Goal: Task Accomplishment & Management: Manage account settings

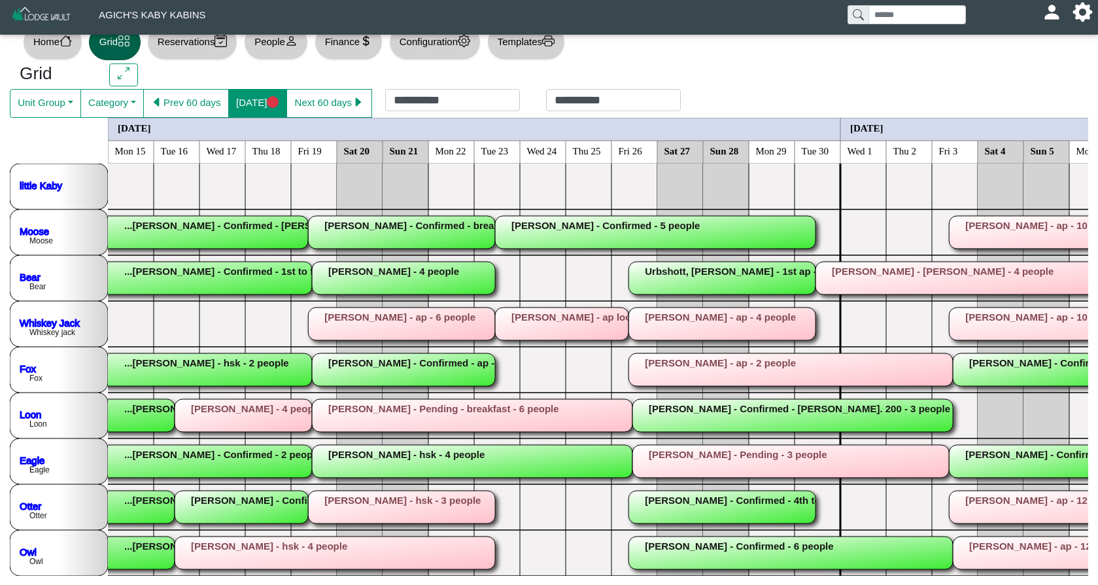
scroll to position [0, 1766]
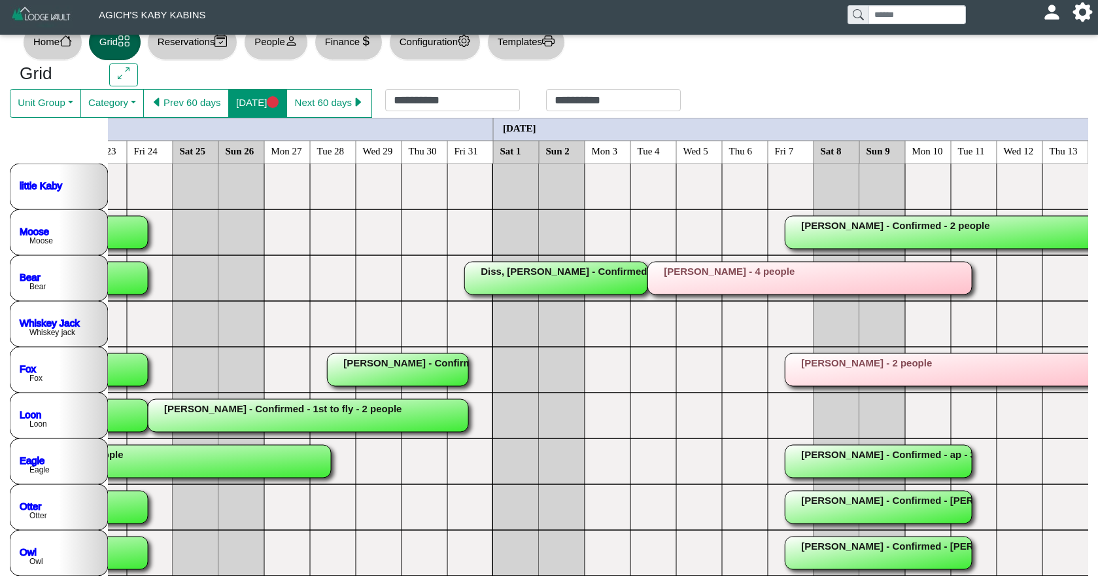
click at [284, 103] on button "[DATE]" at bounding box center [257, 103] width 59 height 29
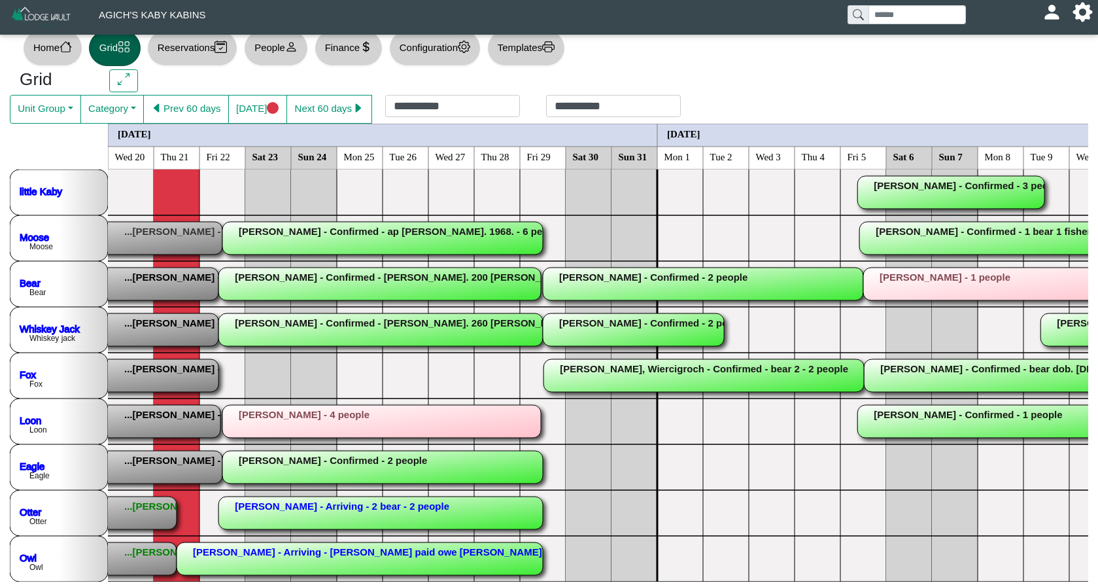
scroll to position [0, 0]
click at [166, 505] on rect at bounding box center [37, 512] width 279 height 33
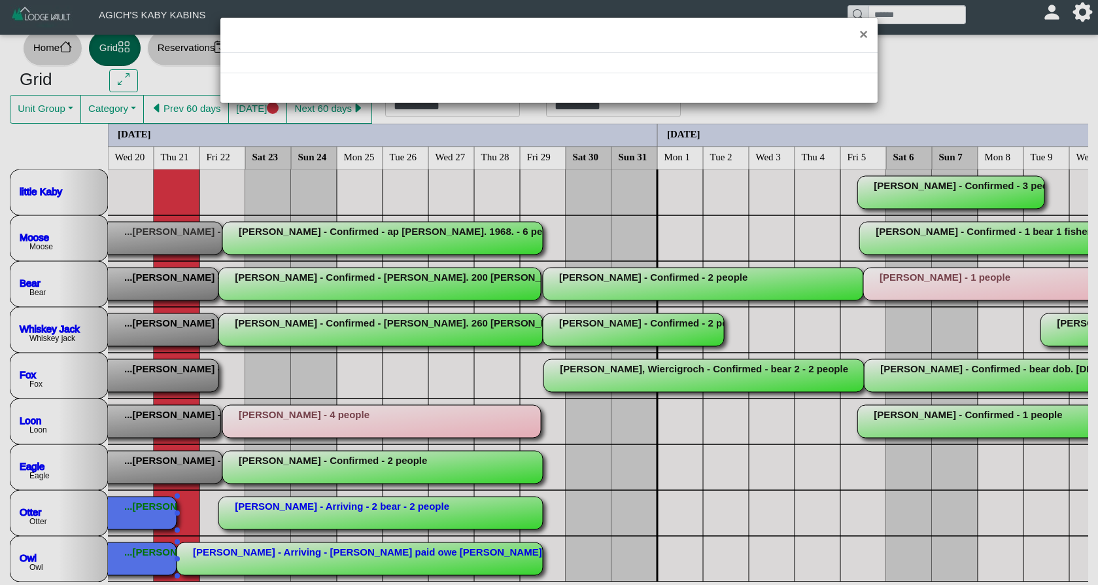
select select "*"
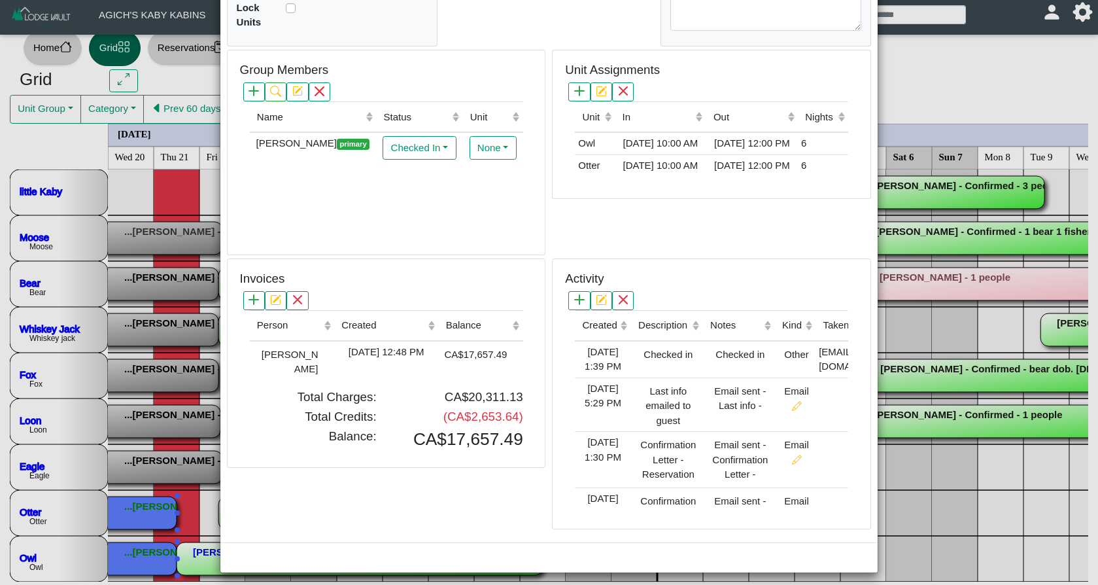
scroll to position [19, 0]
click at [449, 345] on div "CA$17,657.49" at bounding box center [473, 354] width 65 height 18
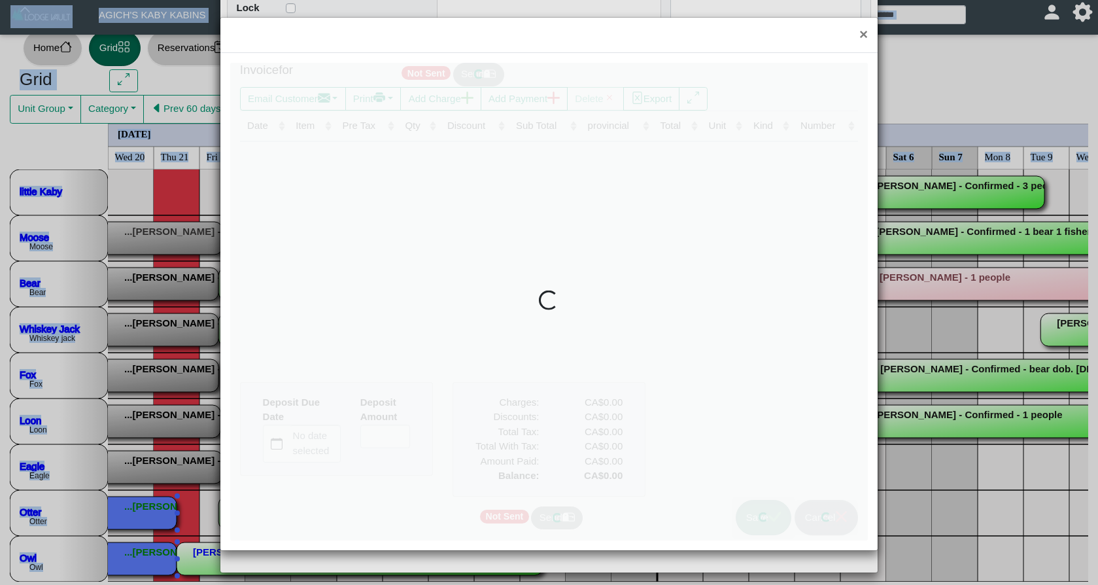
click at [449, 345] on div at bounding box center [548, 301] width 637 height 477
type input "*"
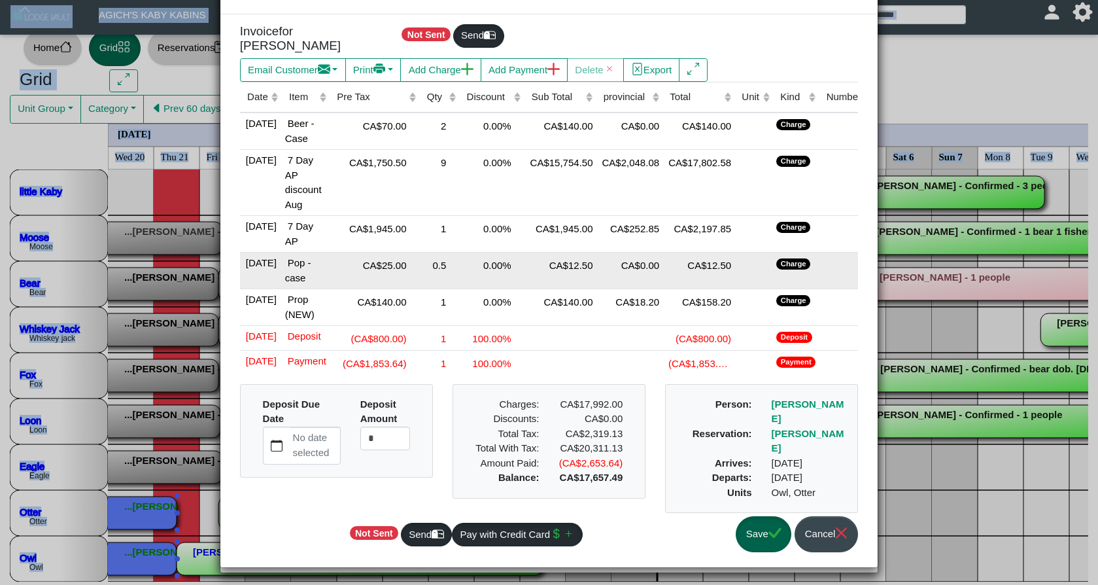
scroll to position [59, 0]
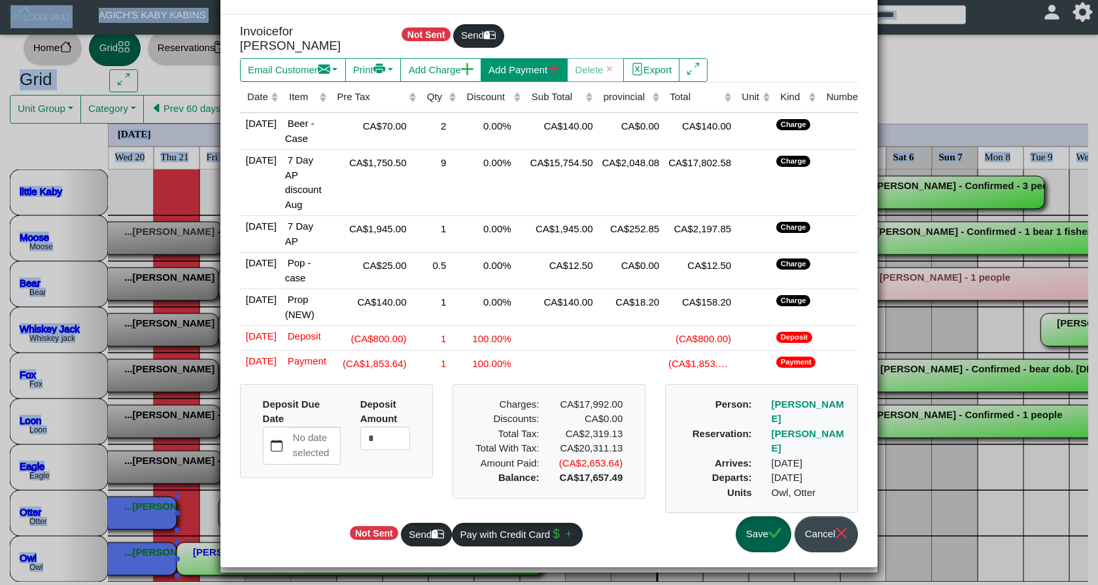
click at [554, 58] on button "Add Payment" at bounding box center [524, 70] width 87 height 24
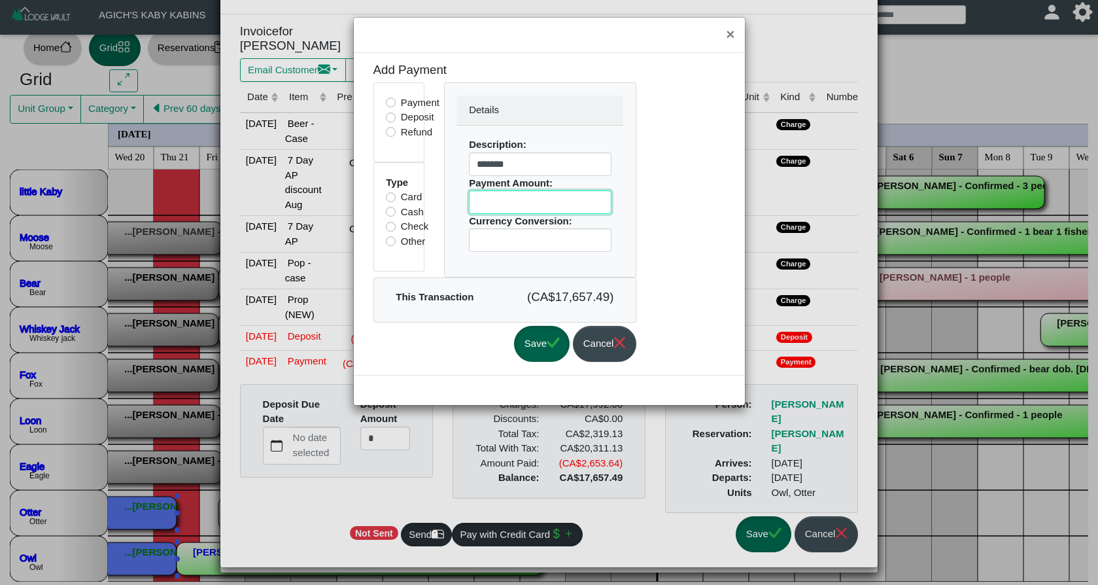
drag, startPoint x: 531, startPoint y: 201, endPoint x: 451, endPoint y: 201, distance: 79.8
click at [450, 201] on div "Details Description: ******* Payment Amount: ******** Currency Conversion: *" at bounding box center [541, 180] width 192 height 194
type input "********"
click at [559, 343] on icon "check" at bounding box center [553, 342] width 12 height 10
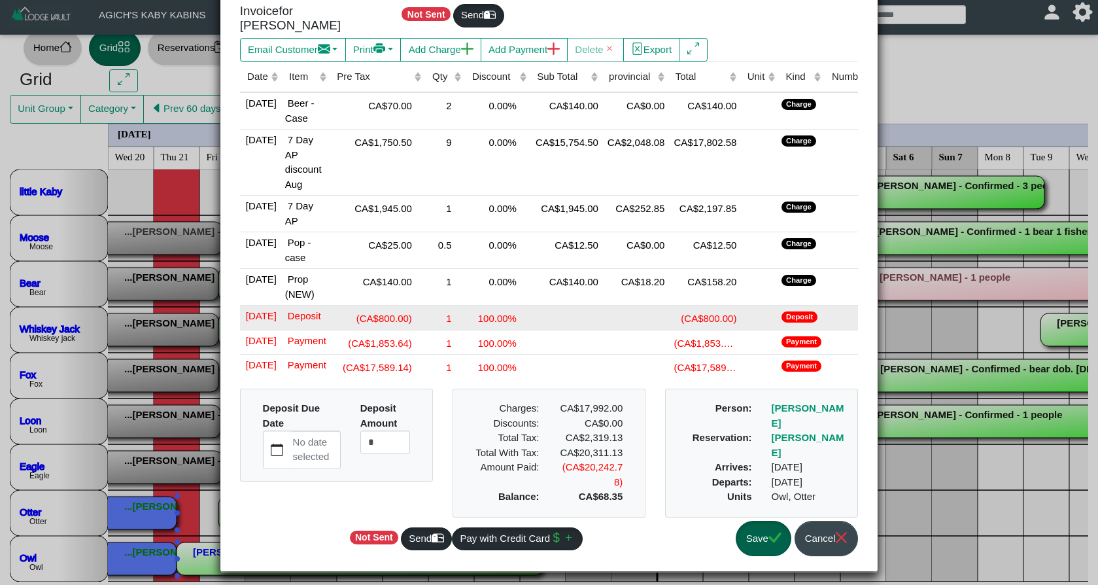
scroll to position [19, 0]
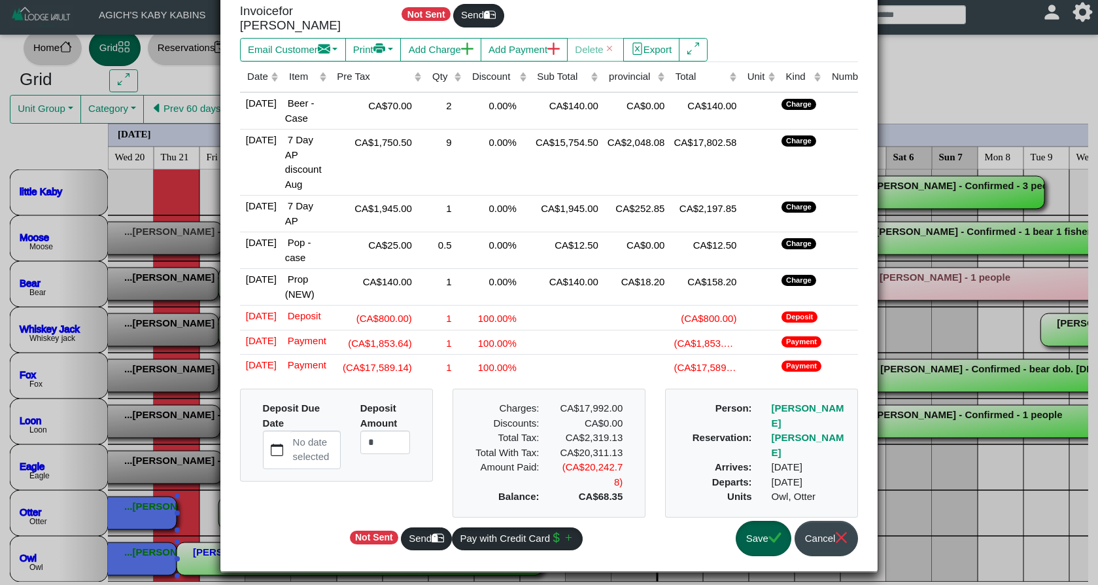
click at [754, 556] on button "Save" at bounding box center [764, 538] width 56 height 36
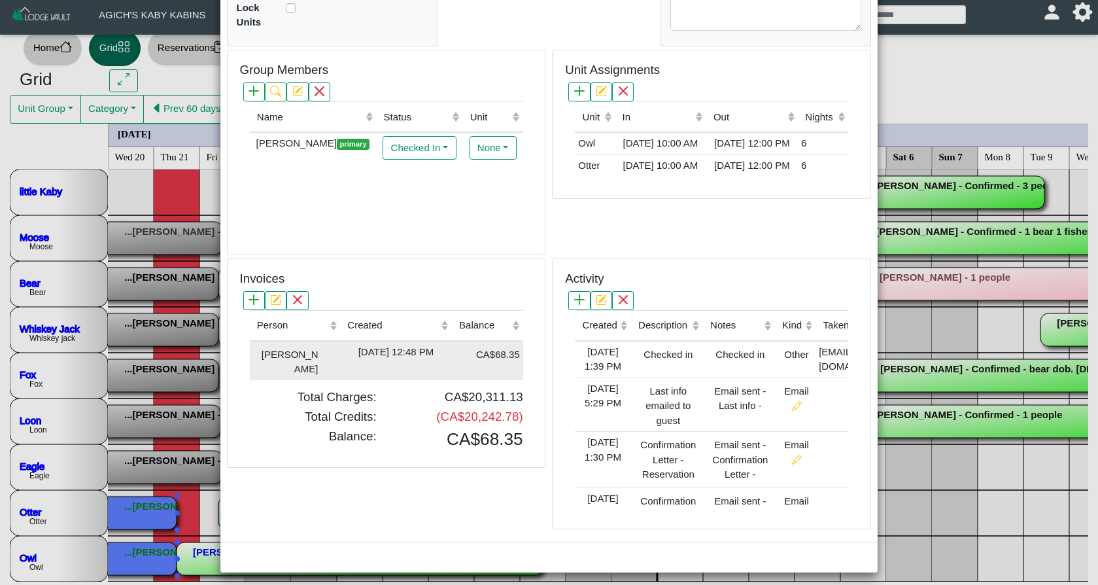
click at [433, 345] on div "[DATE] 12:48 PM" at bounding box center [395, 352] width 105 height 15
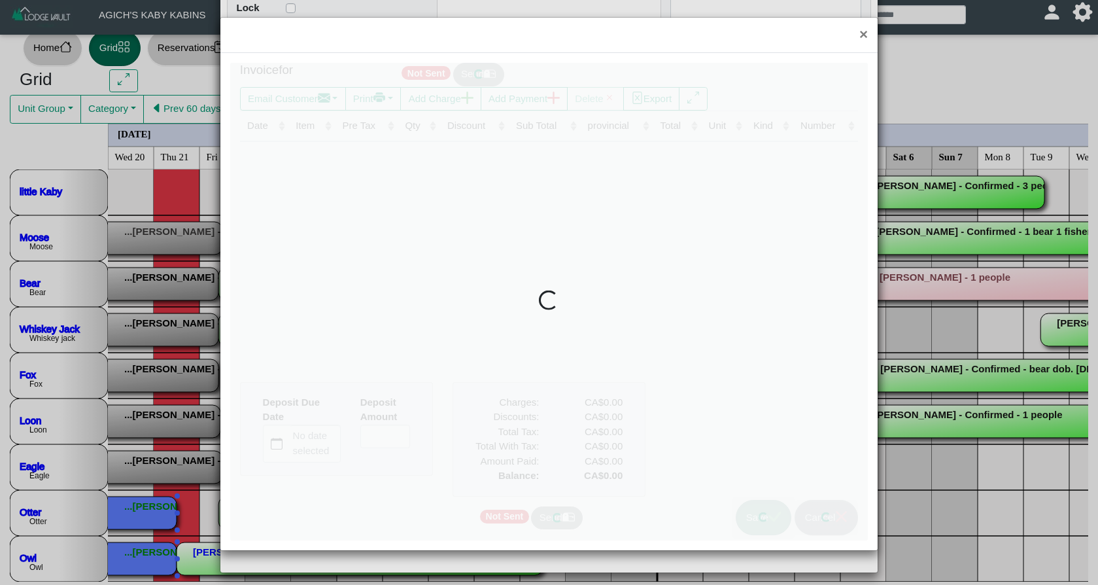
type input "*"
click at [433, 343] on div at bounding box center [548, 301] width 637 height 477
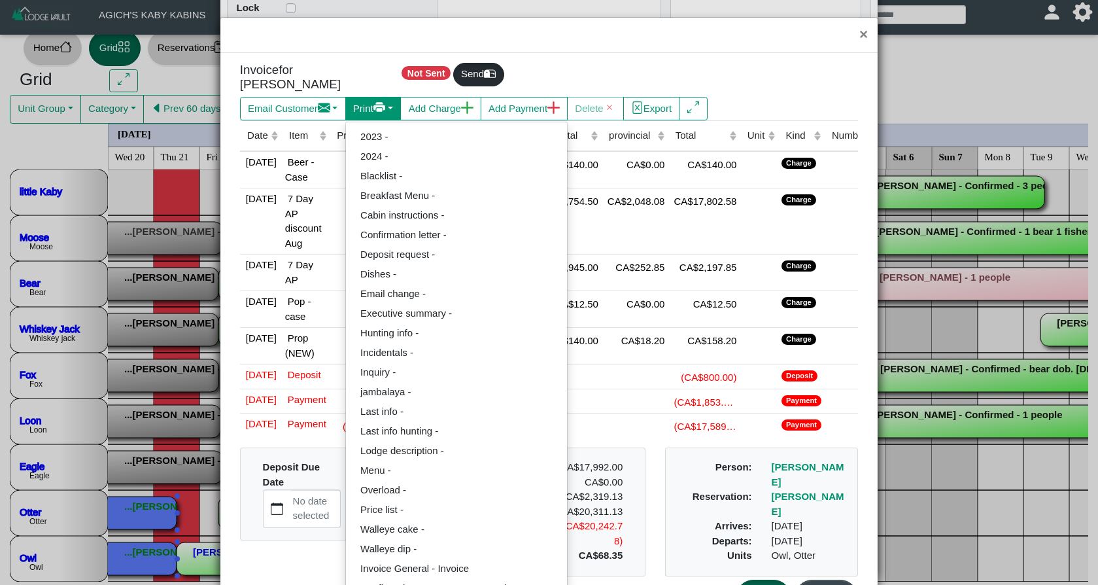
click at [382, 101] on icon "printer fill" at bounding box center [379, 107] width 12 height 12
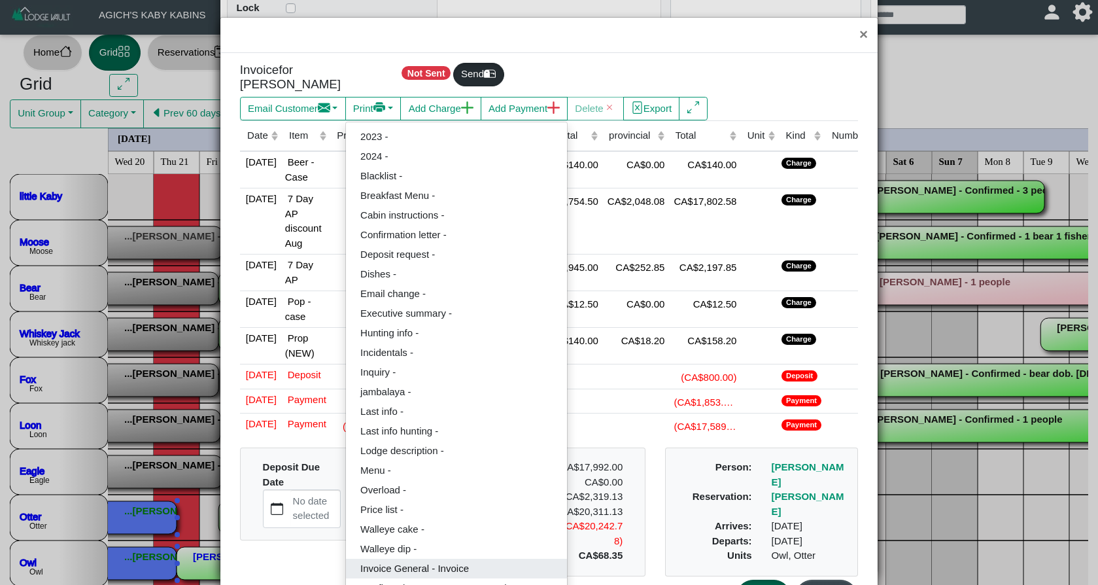
click at [447, 558] on link "Invoice General - Invoice" at bounding box center [456, 568] width 221 height 20
select select "*****"
select select "****"
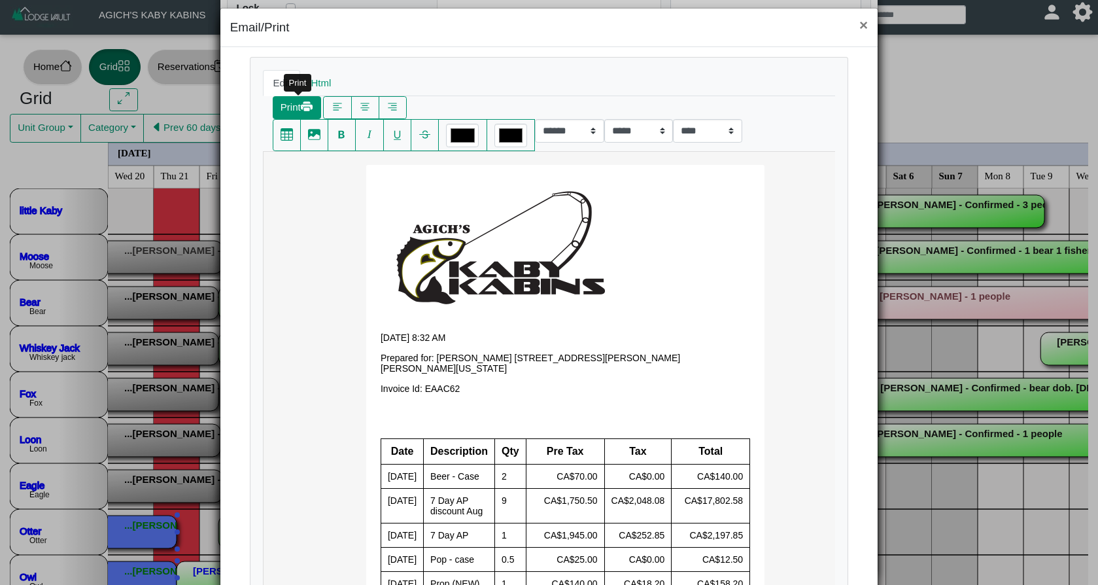
click at [295, 105] on button "Print" at bounding box center [297, 108] width 48 height 24
select select "*****"
select select "****"
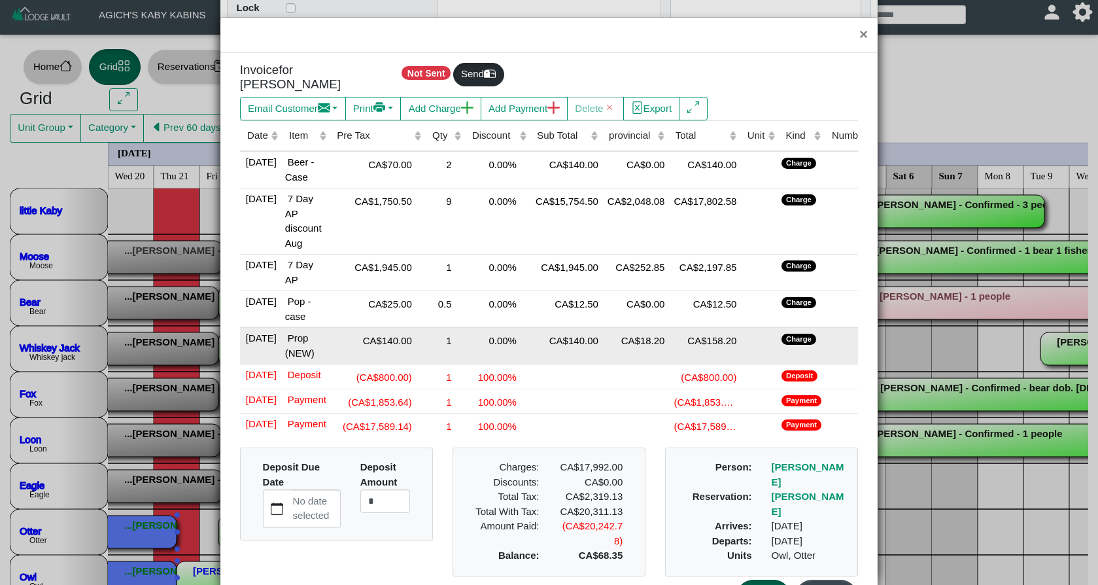
scroll to position [17, 0]
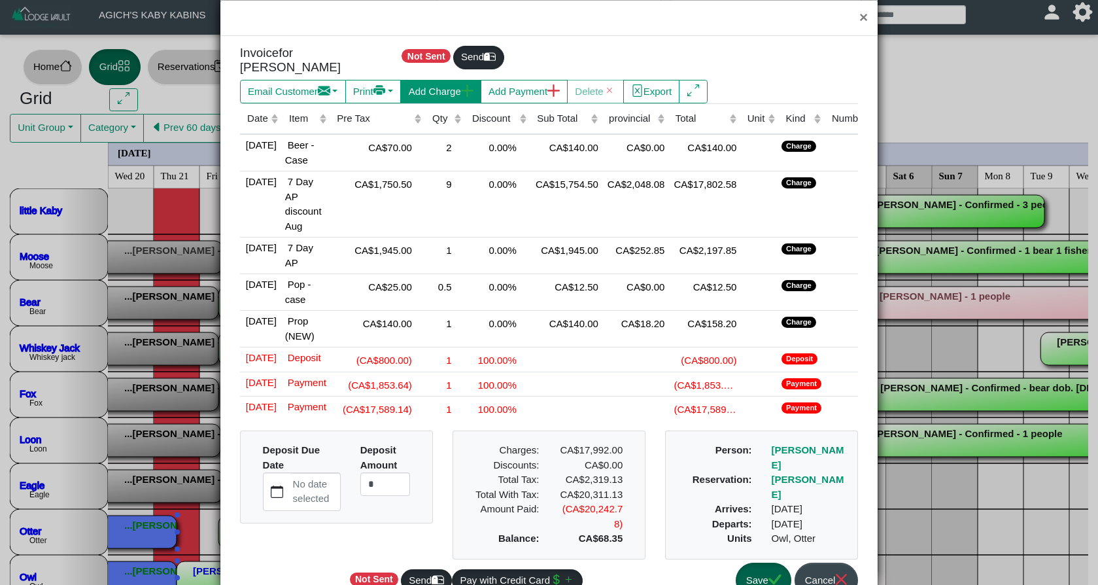
click at [466, 80] on button "Add Charge" at bounding box center [440, 92] width 80 height 24
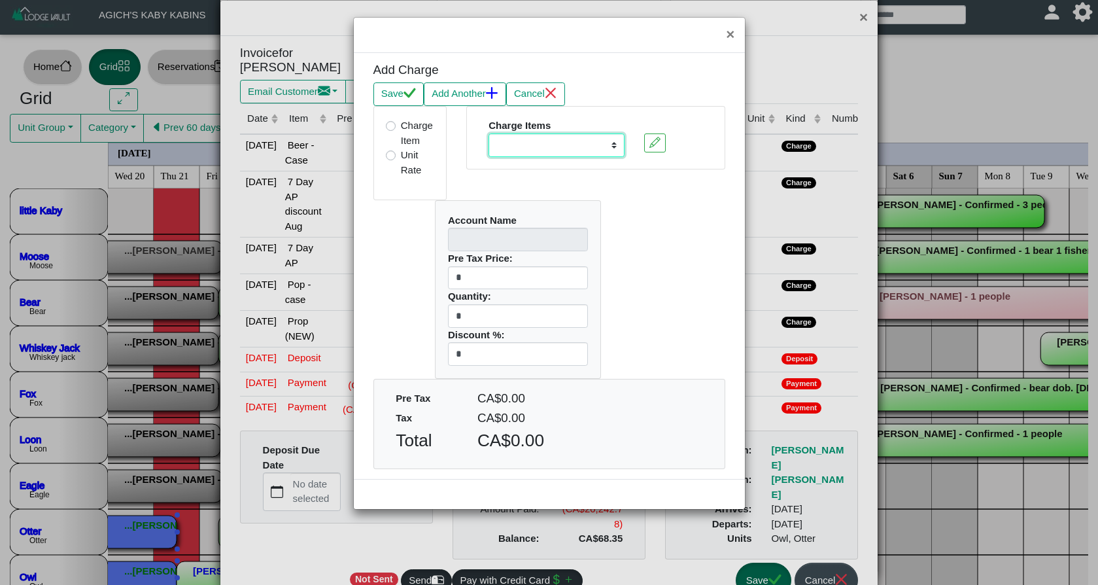
select select "**********"
type input "********"
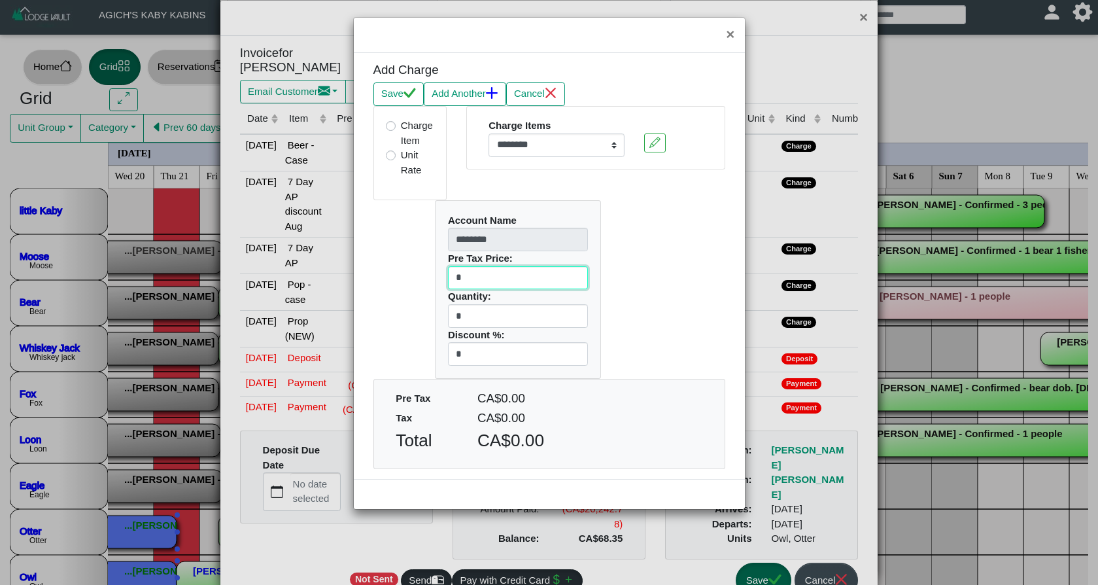
drag, startPoint x: 468, startPoint y: 273, endPoint x: 408, endPoint y: 273, distance: 60.2
click at [408, 273] on div "Account Name ******** Pre Tax Price: * Quantity: * Discount %: *" at bounding box center [549, 289] width 371 height 178
type input "***"
click at [389, 93] on button "Save" at bounding box center [398, 94] width 50 height 24
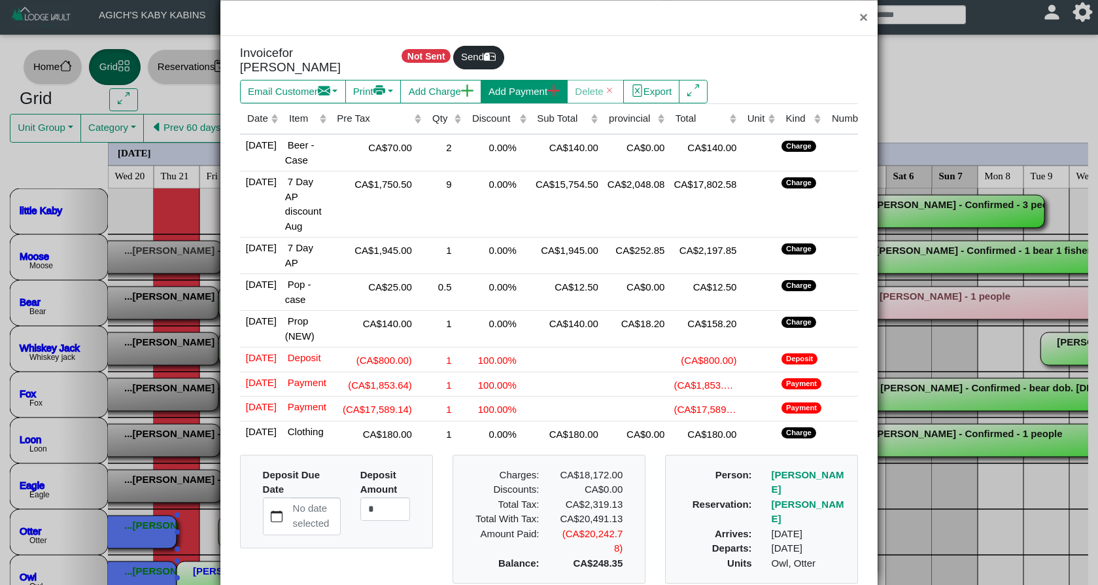
click at [530, 86] on button "Add Payment" at bounding box center [524, 92] width 87 height 24
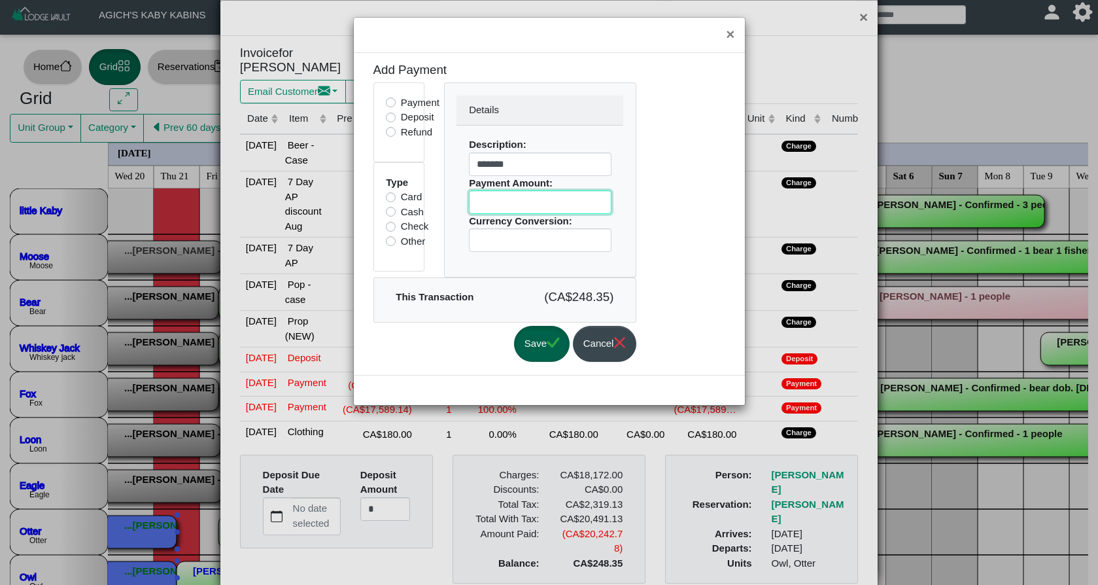
drag, startPoint x: 521, startPoint y: 199, endPoint x: 404, endPoint y: 203, distance: 117.1
click at [404, 203] on div "Payment Deposit Refund Type Card Cash Check Other Details Description: ******* …" at bounding box center [505, 179] width 283 height 195
type input "***"
click at [556, 345] on button "Save" at bounding box center [542, 344] width 56 height 36
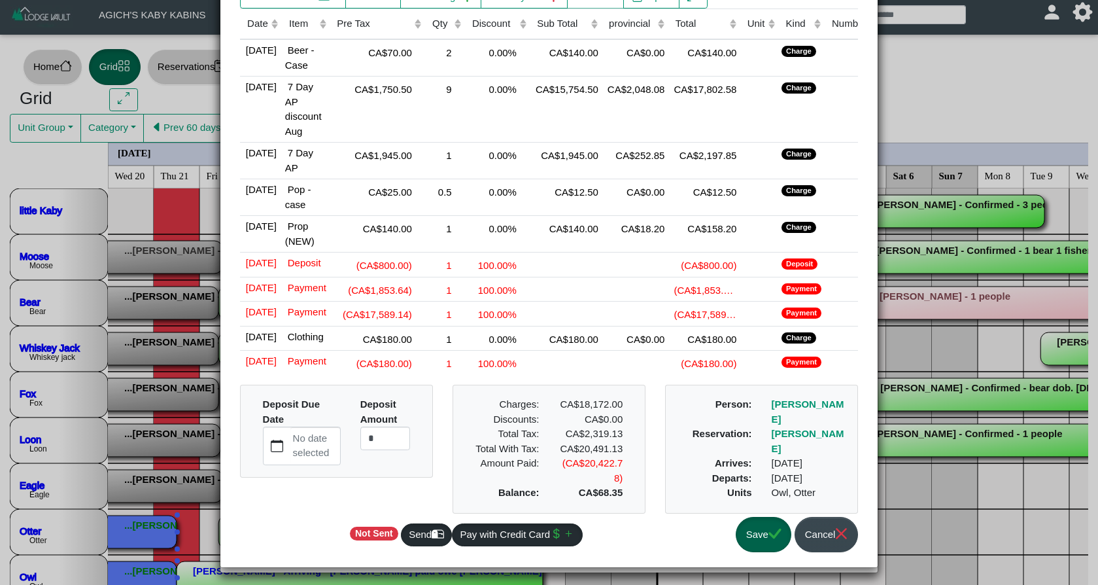
scroll to position [141, 0]
click at [768, 532] on icon "check" at bounding box center [774, 533] width 12 height 12
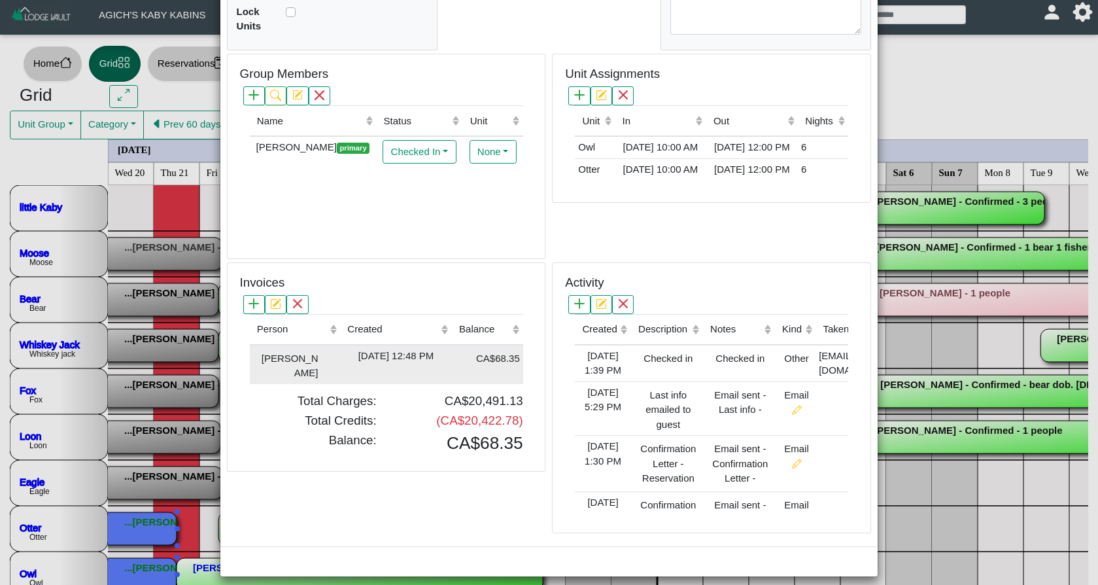
scroll to position [304, 0]
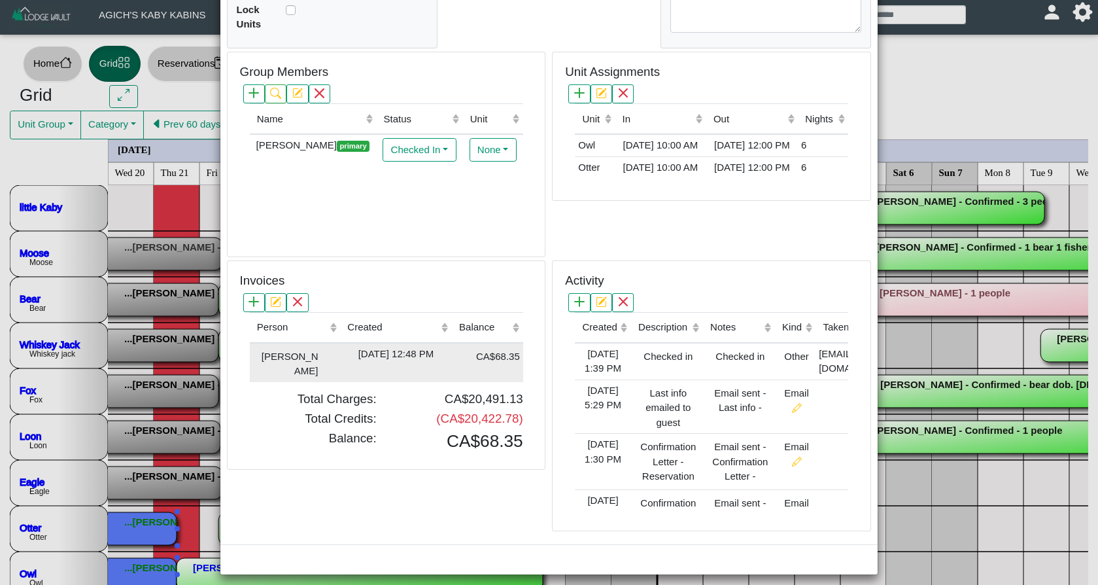
click at [375, 347] on div "[DATE] 12:48 PM" at bounding box center [395, 354] width 105 height 15
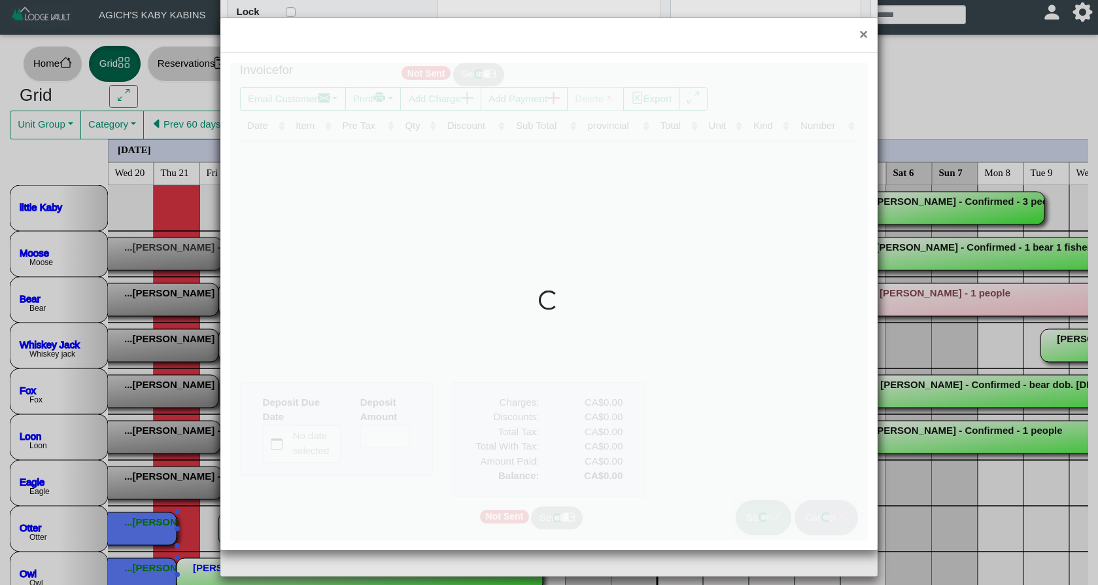
type input "*"
click at [375, 346] on div at bounding box center [548, 301] width 637 height 477
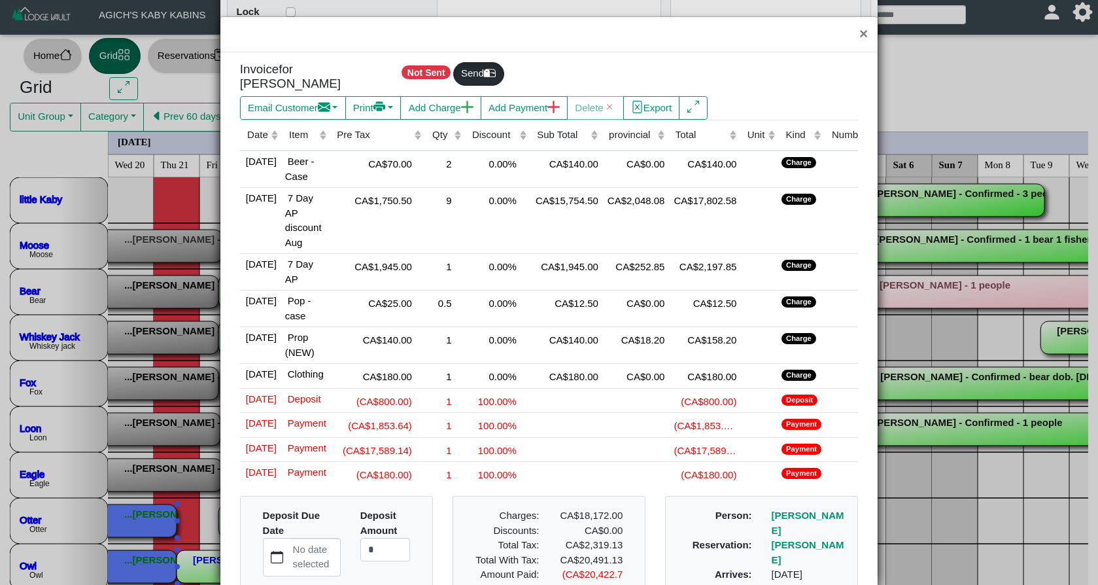
scroll to position [0, 0]
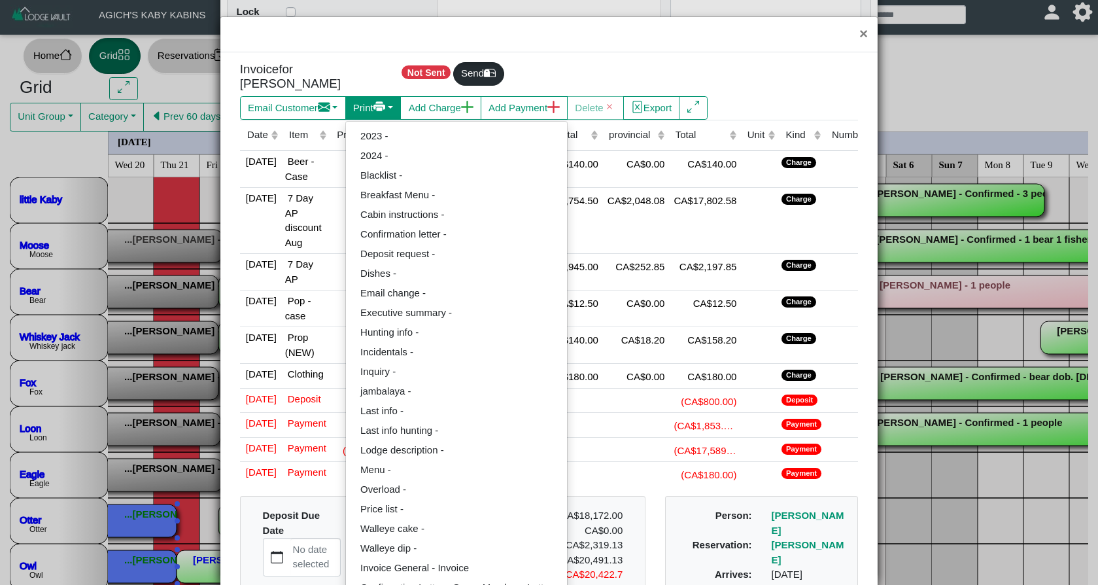
click at [383, 102] on icon "printer fill" at bounding box center [379, 106] width 8 height 10
click at [422, 558] on link "Invoice General - Invoice" at bounding box center [456, 568] width 221 height 20
select select "*****"
select select "****"
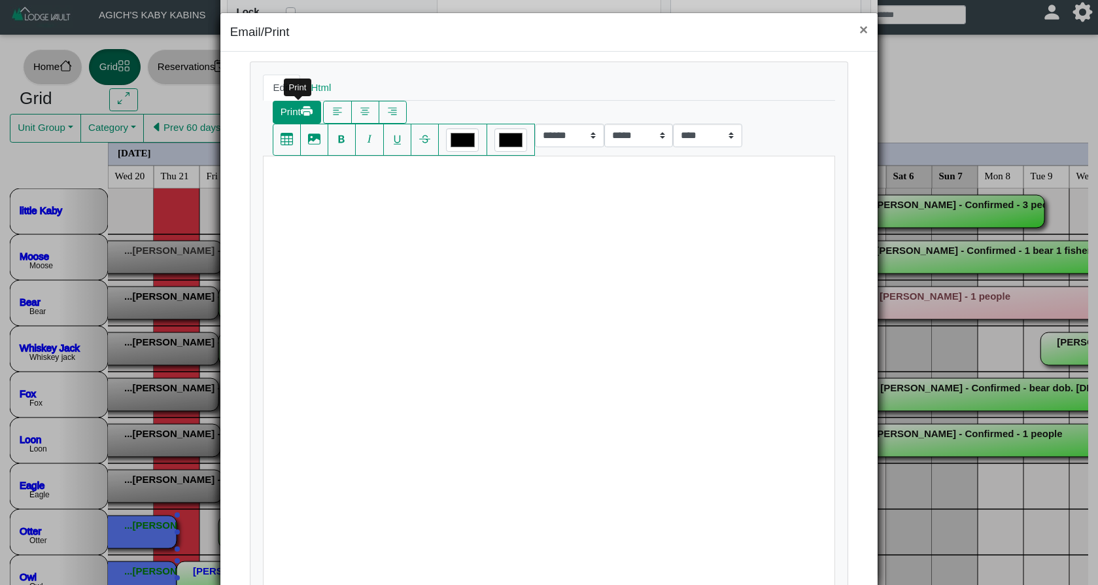
click at [301, 112] on button "Print" at bounding box center [297, 113] width 48 height 24
select select "*****"
select select "****"
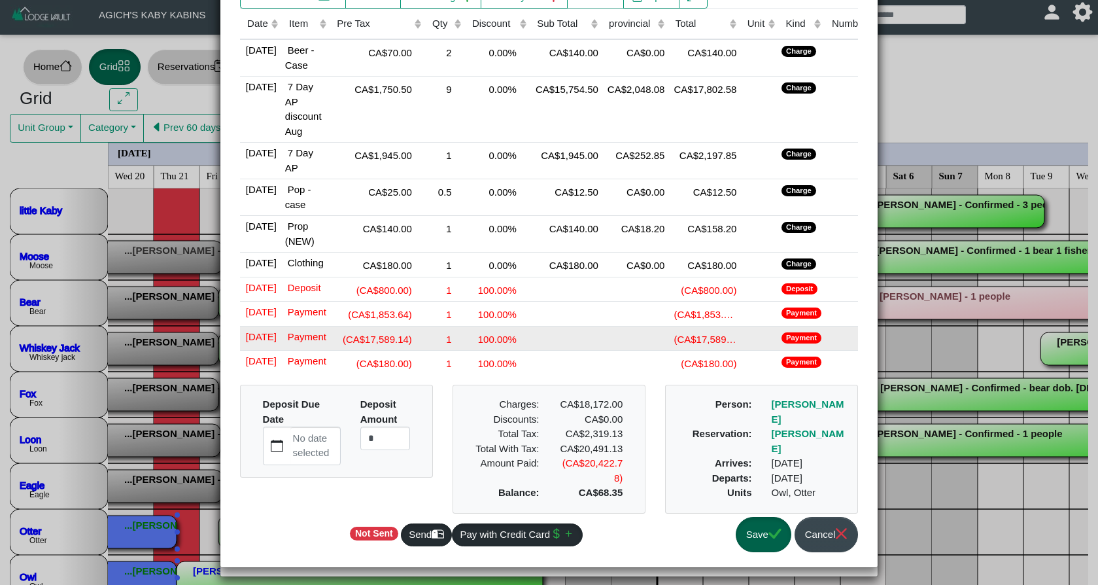
scroll to position [141, 0]
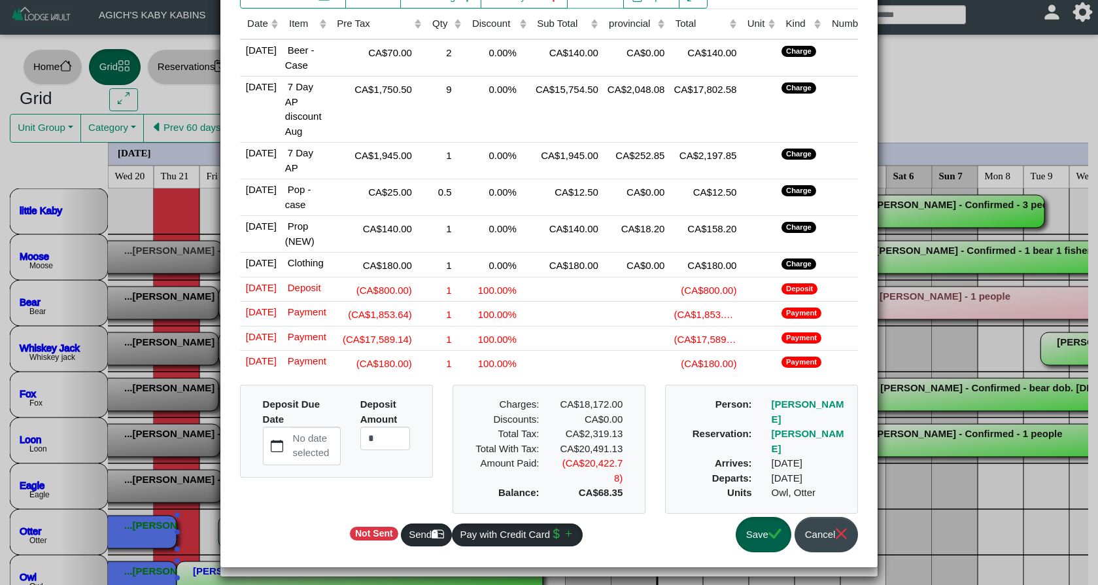
click at [768, 532] on icon "check" at bounding box center [774, 533] width 12 height 10
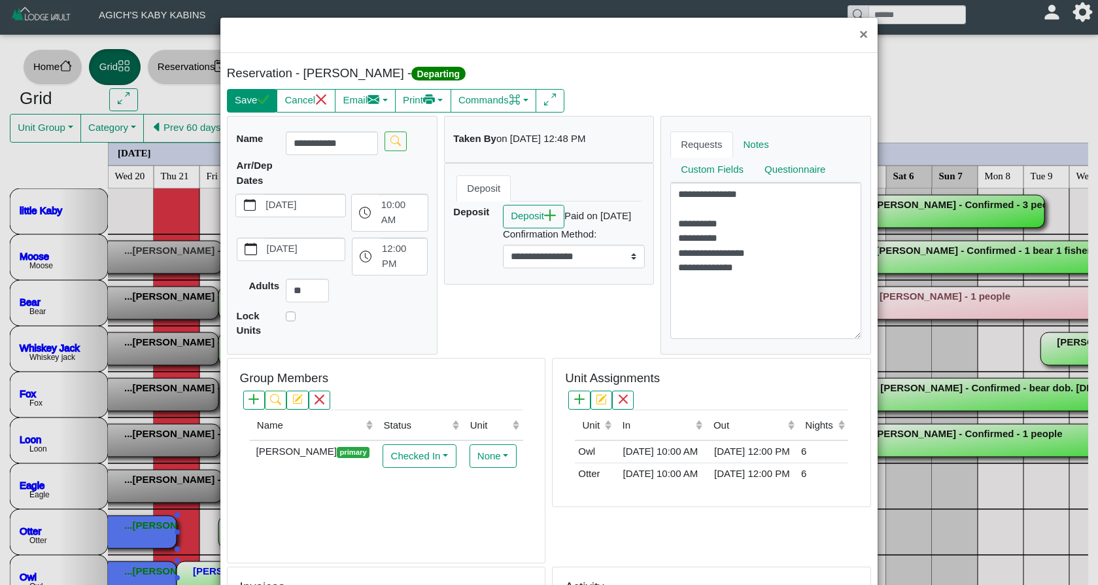
scroll to position [0, 0]
click at [247, 106] on button "Save" at bounding box center [252, 101] width 50 height 24
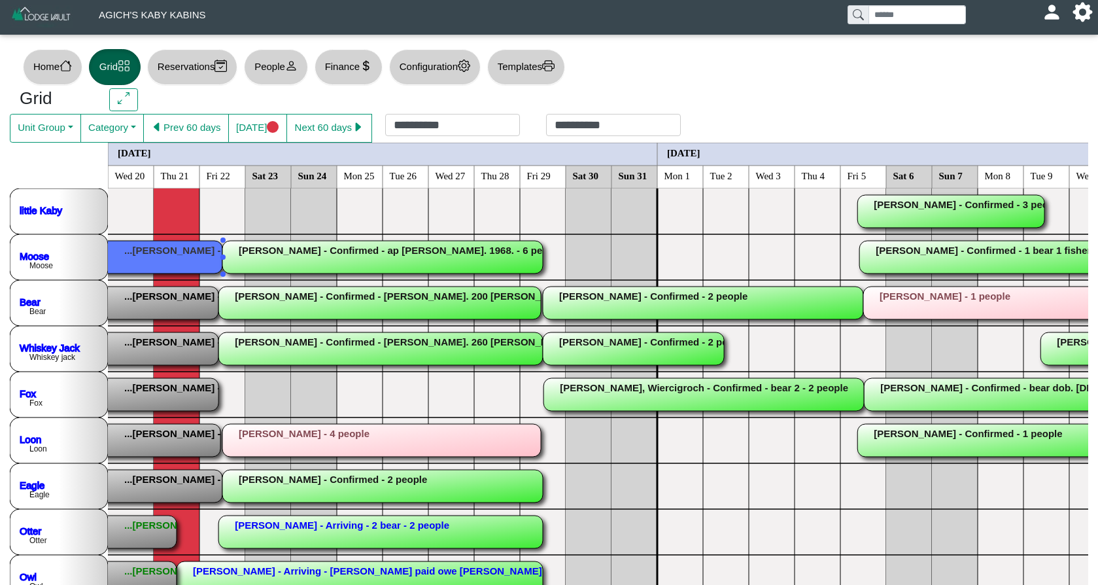
click at [158, 260] on rect at bounding box center [62, 257] width 320 height 33
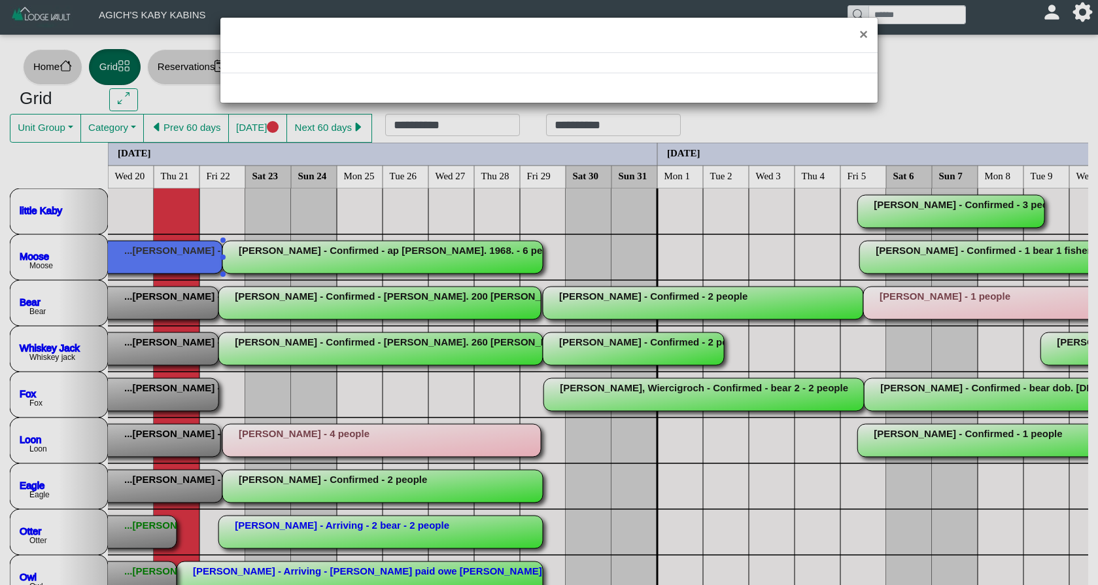
click at [158, 260] on div "×" at bounding box center [549, 292] width 1098 height 585
select select "*"
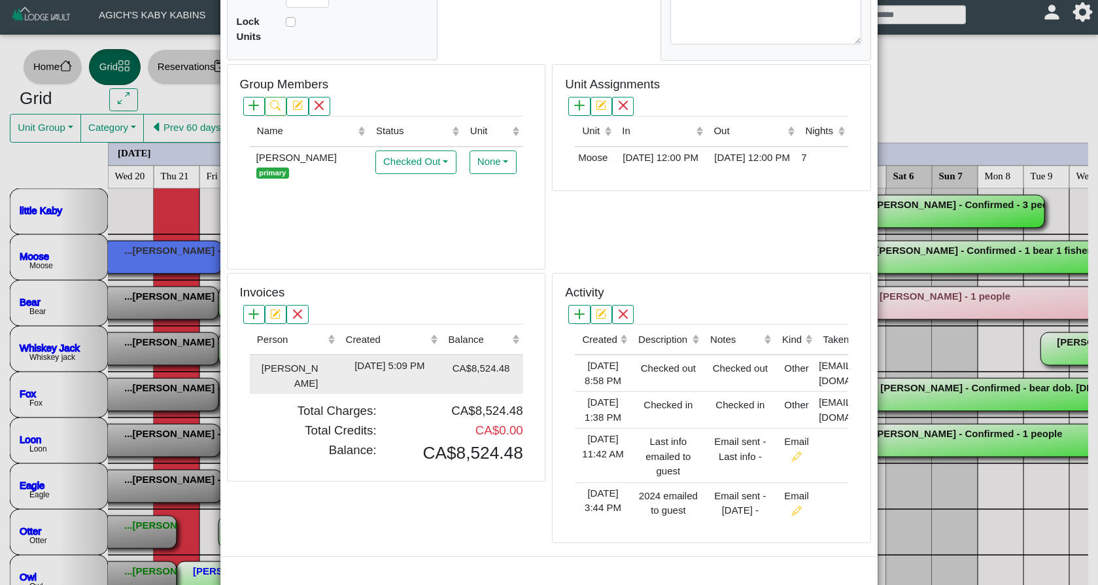
scroll to position [308, 0]
click at [367, 359] on div "[DATE] 5:09 PM" at bounding box center [389, 366] width 96 height 15
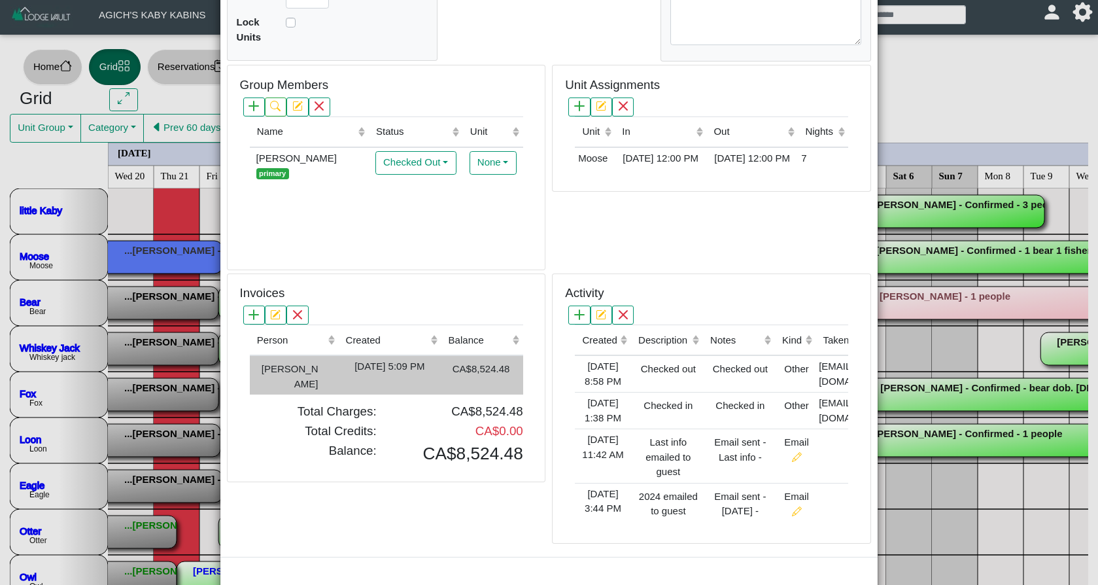
type input "*"
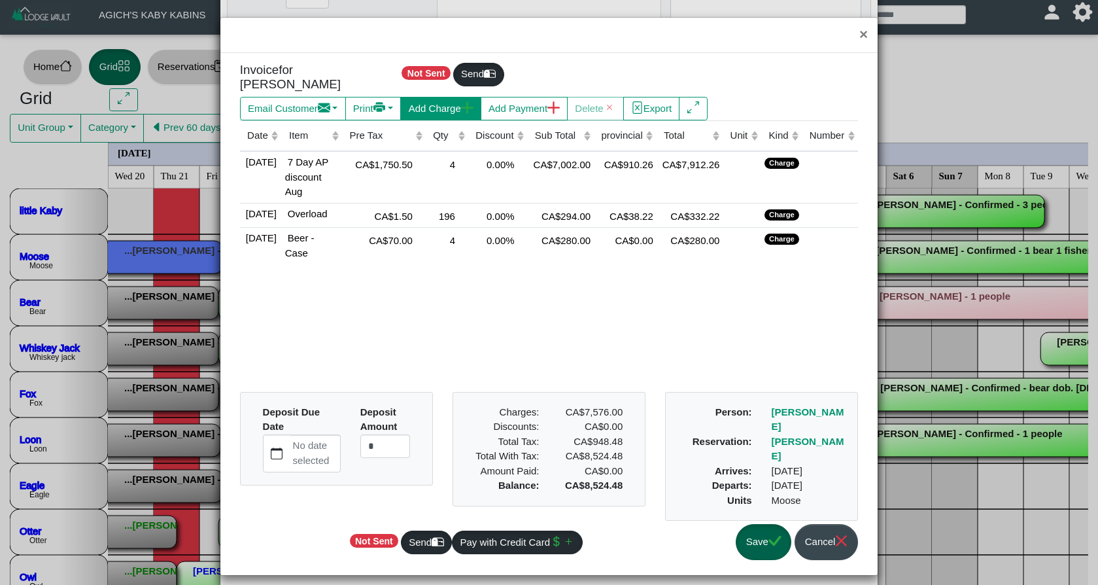
click at [464, 108] on button "Add Charge" at bounding box center [440, 109] width 80 height 24
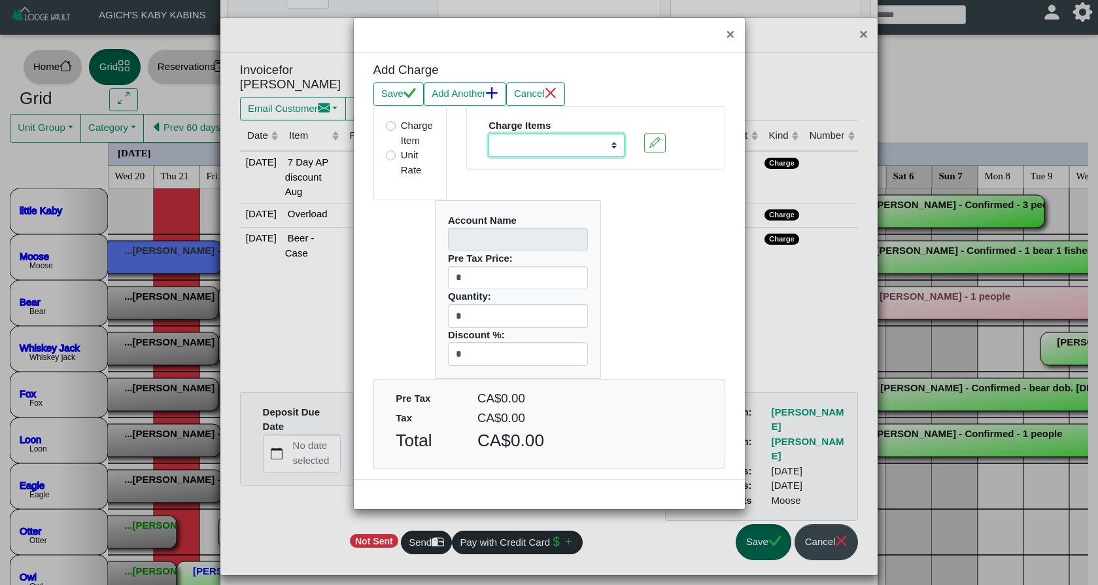
select select "**********"
type input "********"
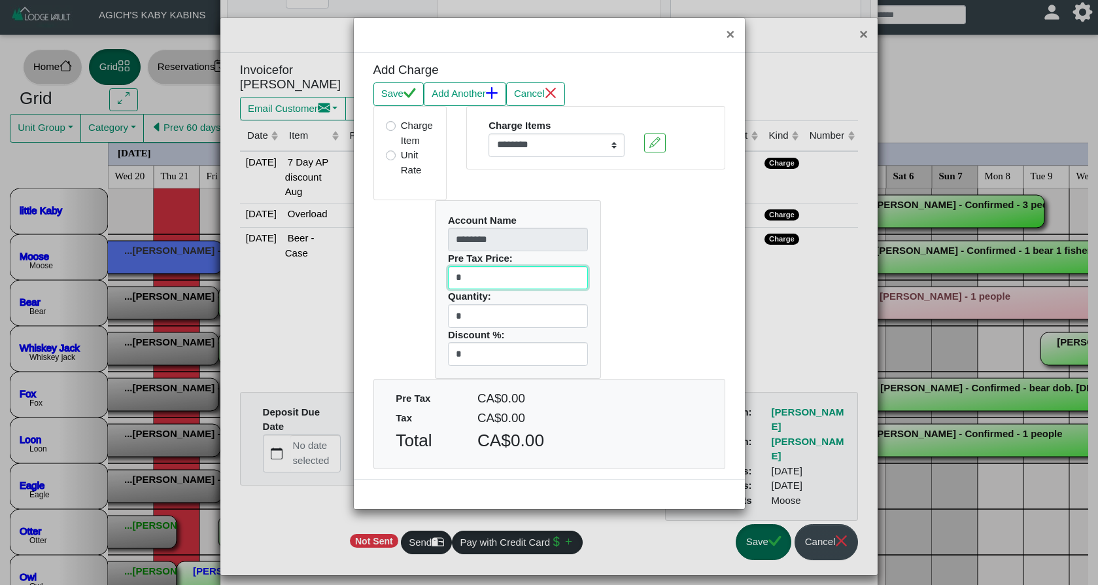
drag, startPoint x: 484, startPoint y: 273, endPoint x: 426, endPoint y: 273, distance: 58.2
click at [426, 273] on div "Account Name ******** Pre Tax Price: * Quantity: * Discount %: *" at bounding box center [518, 289] width 186 height 178
type input "**"
click at [413, 95] on icon "check" at bounding box center [409, 93] width 12 height 10
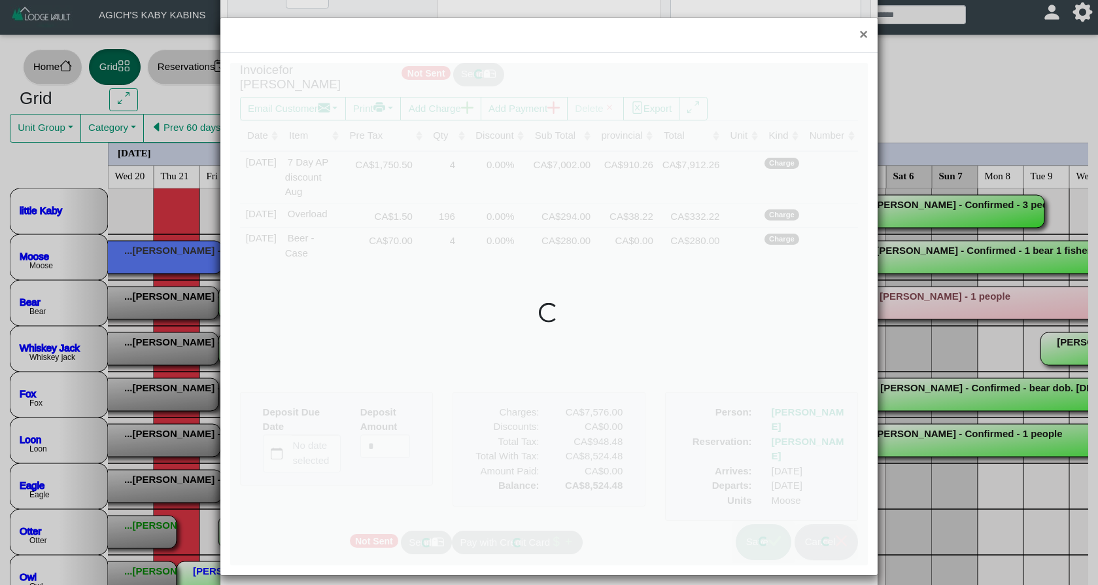
scroll to position [1, 0]
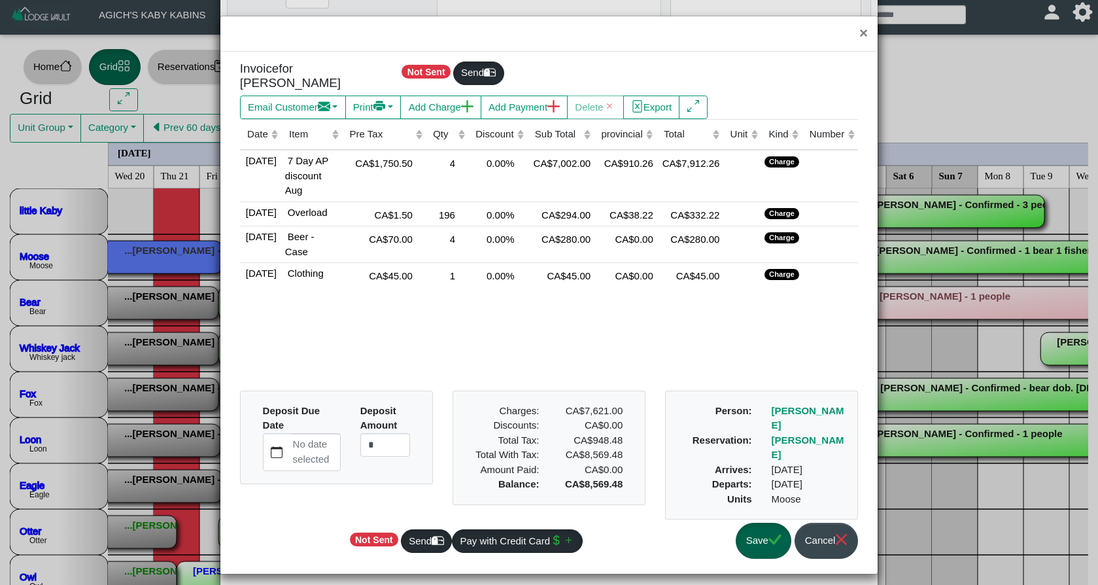
click at [753, 541] on button "Save" at bounding box center [764, 540] width 56 height 36
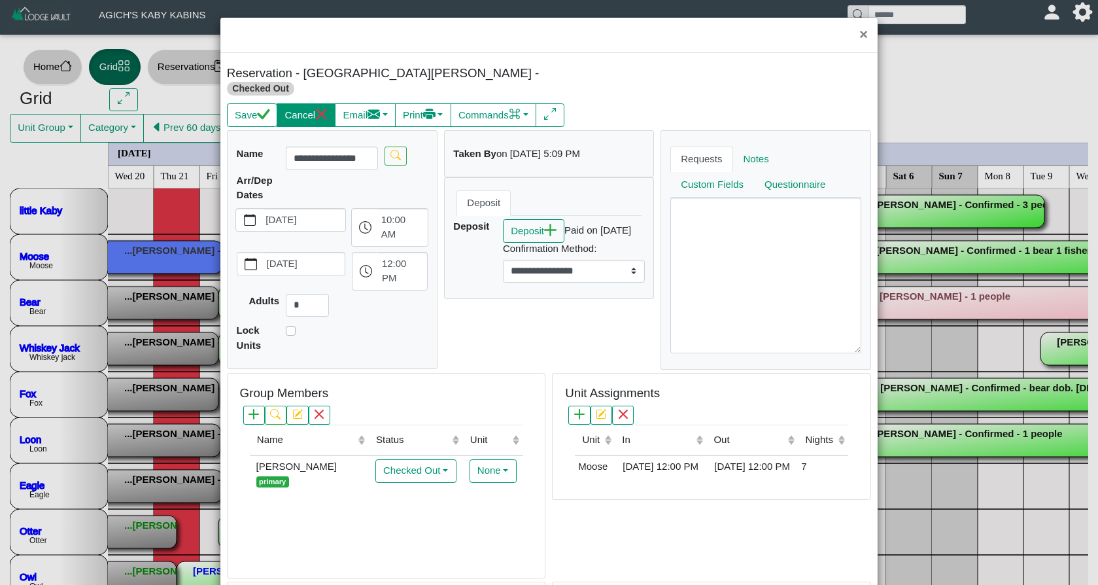
scroll to position [0, 0]
click at [265, 109] on icon "check" at bounding box center [263, 114] width 12 height 10
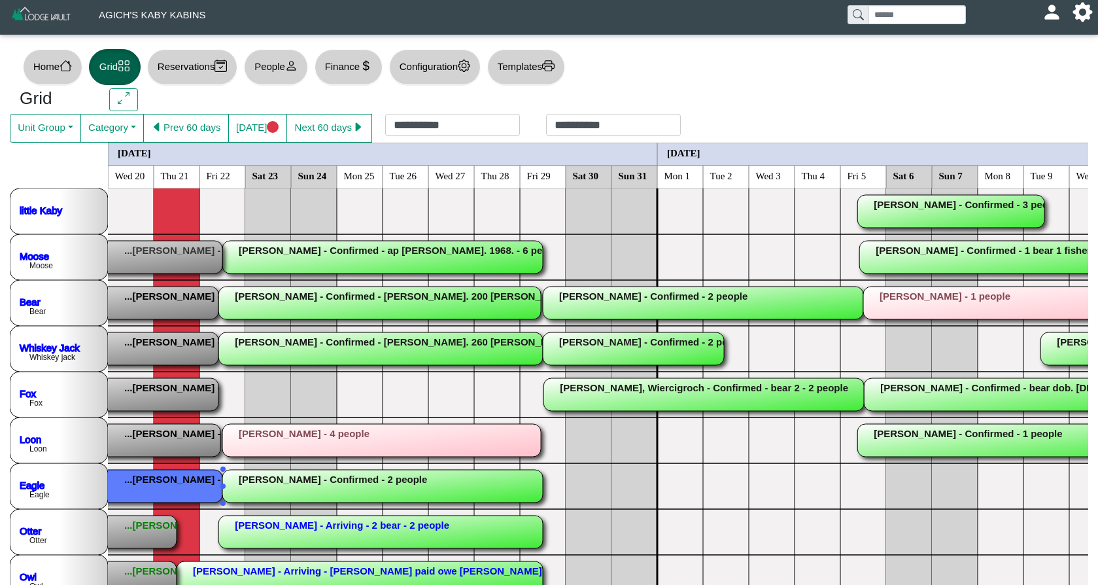
click at [165, 481] on rect at bounding box center [60, 485] width 324 height 33
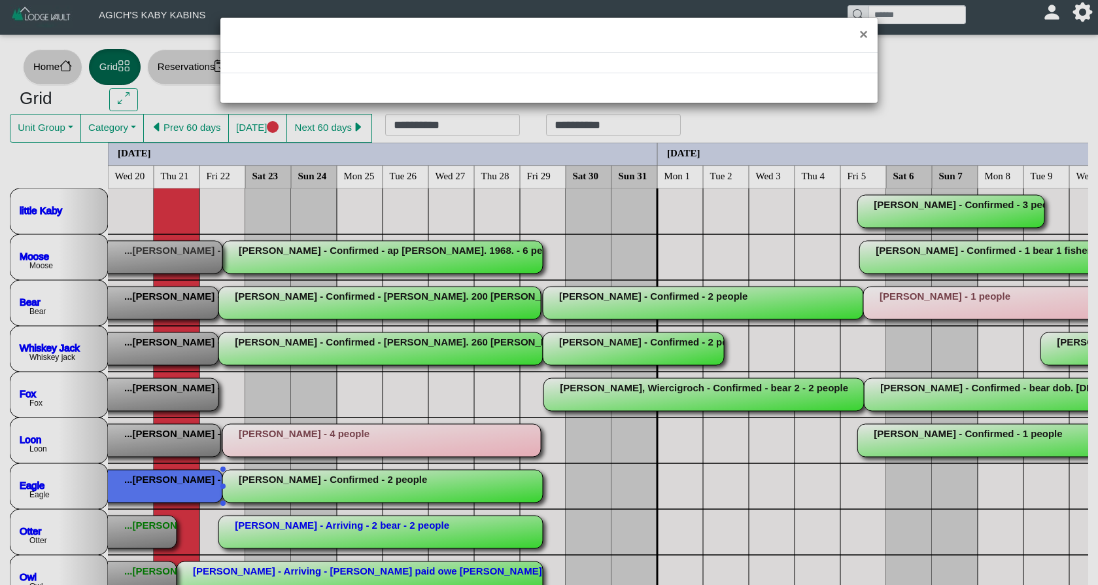
click at [165, 481] on div "×" at bounding box center [549, 292] width 1098 height 585
select select "*"
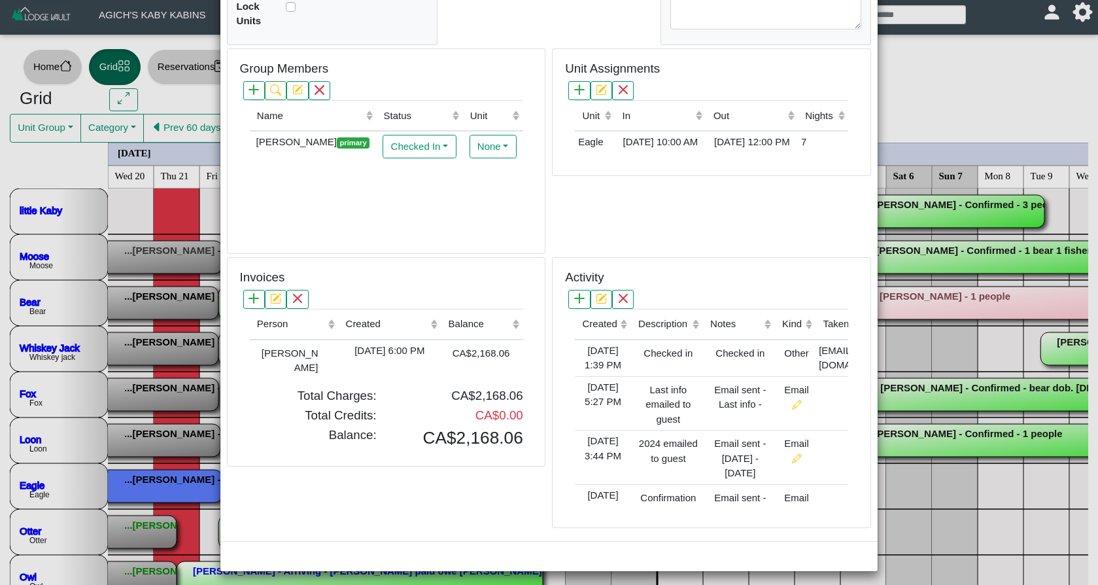
scroll to position [308, 0]
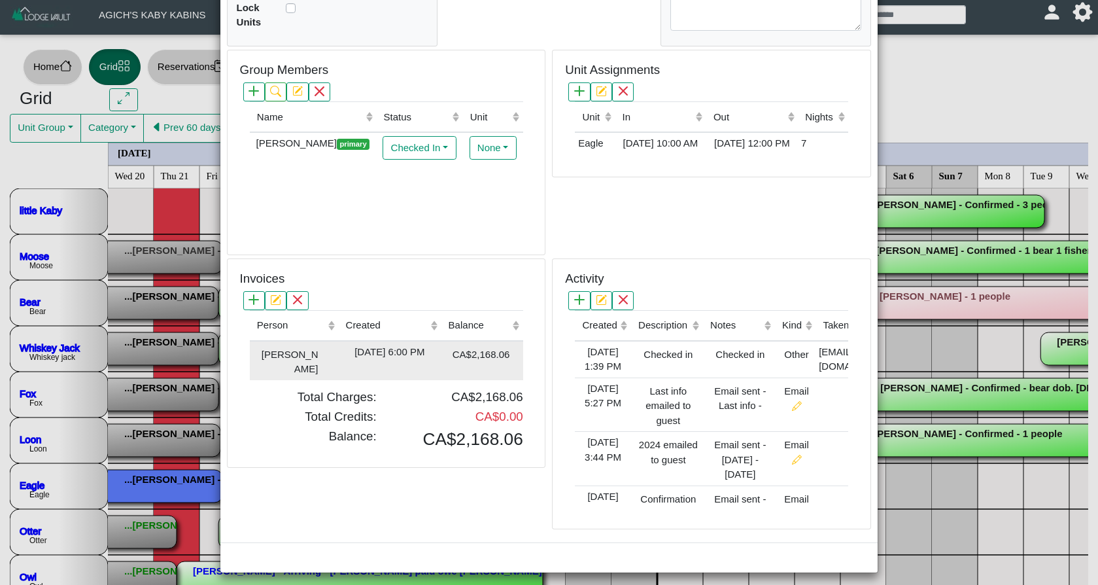
click at [357, 352] on div "[DATE] 6:00 PM" at bounding box center [389, 352] width 96 height 15
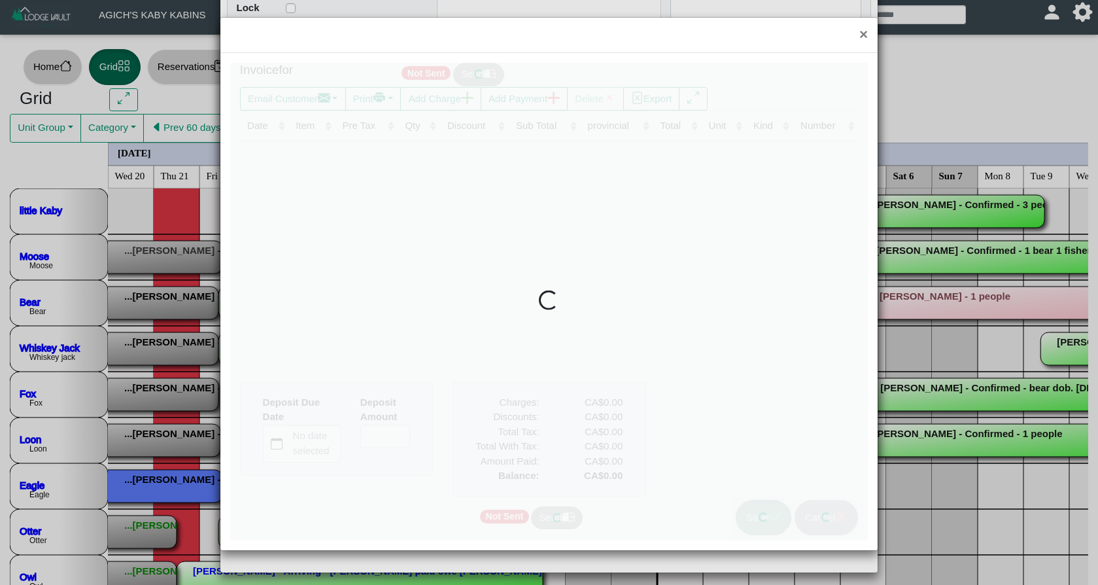
type input "*"
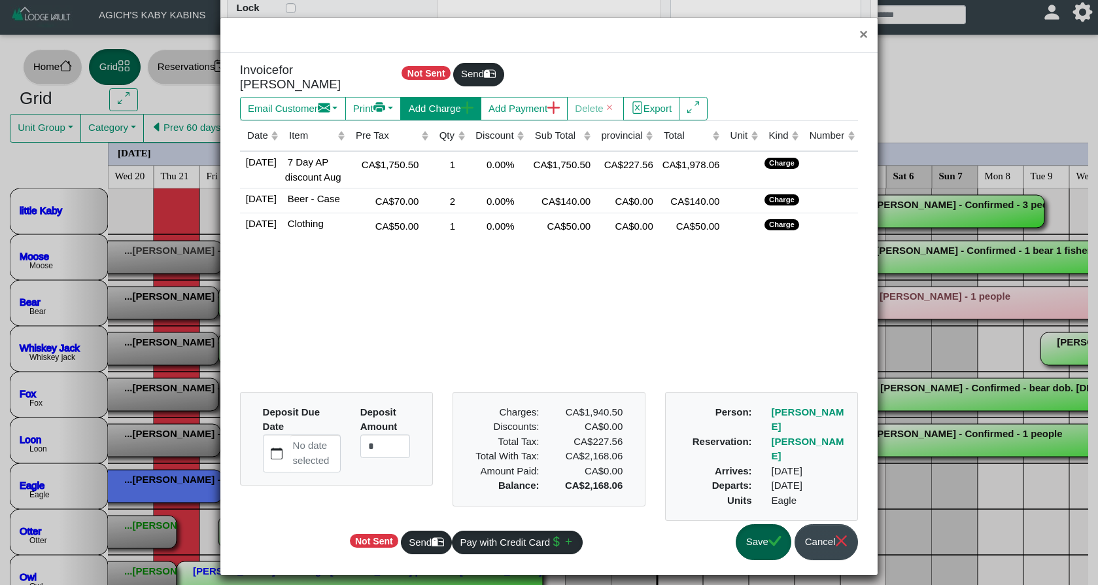
click at [460, 97] on button "Add Charge" at bounding box center [440, 109] width 80 height 24
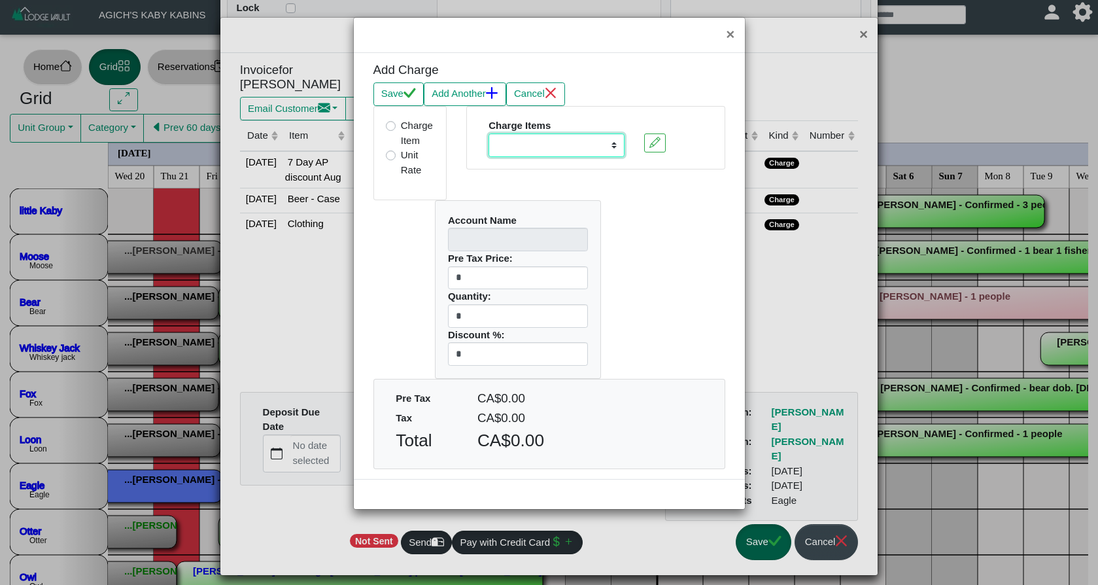
select select "**********"
type input "********"
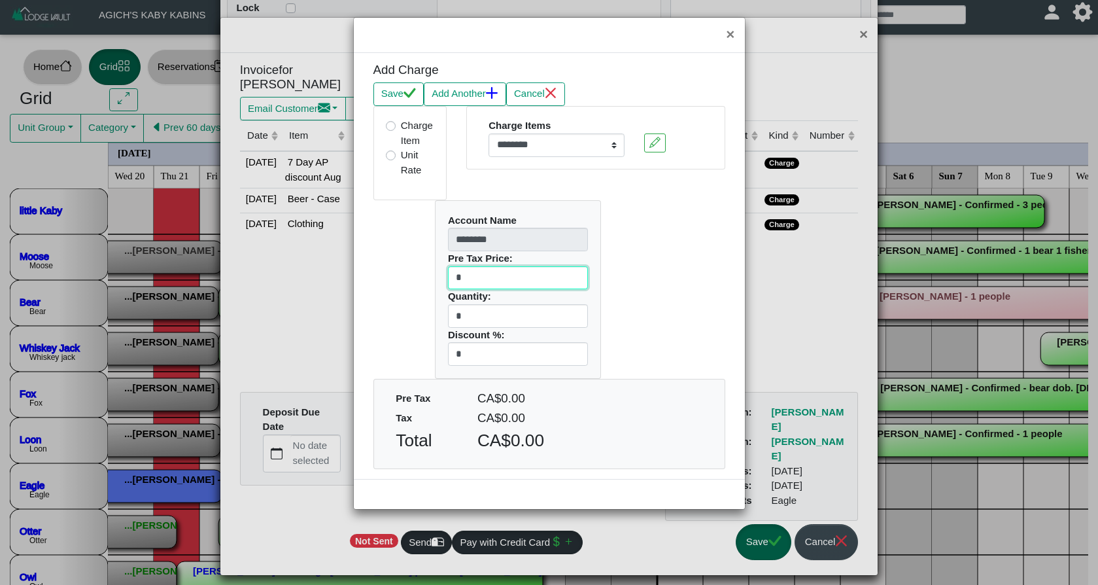
drag, startPoint x: 472, startPoint y: 279, endPoint x: 443, endPoint y: 279, distance: 28.8
click at [443, 279] on div "Account Name ******** Pre Tax Price: * Quantity: * Discount %: *" at bounding box center [517, 289] width 165 height 177
type input "**"
click at [402, 99] on button "Save" at bounding box center [398, 94] width 50 height 24
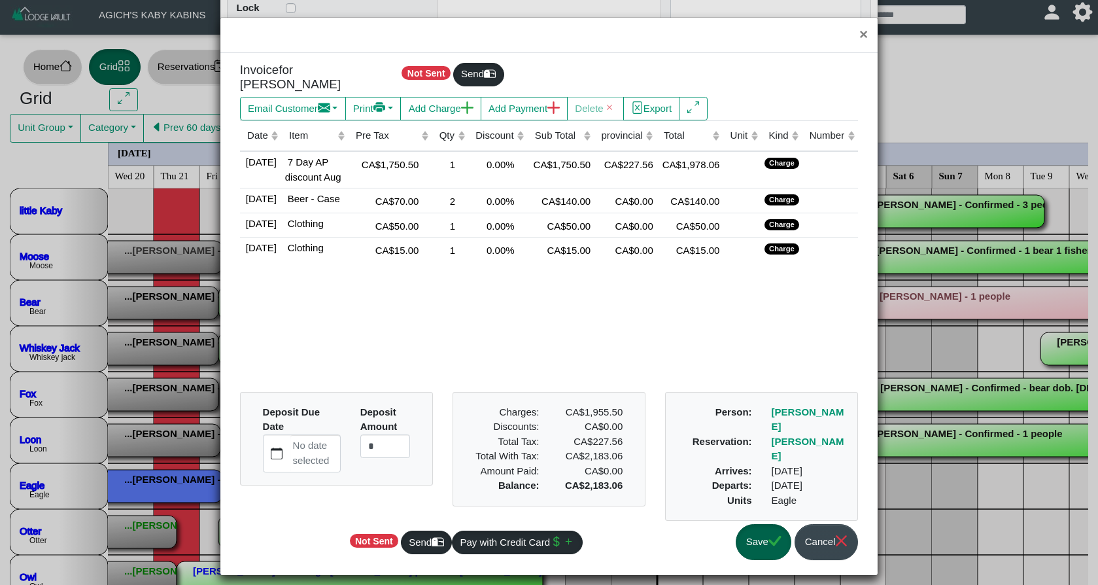
click at [755, 538] on button "Save" at bounding box center [764, 542] width 56 height 36
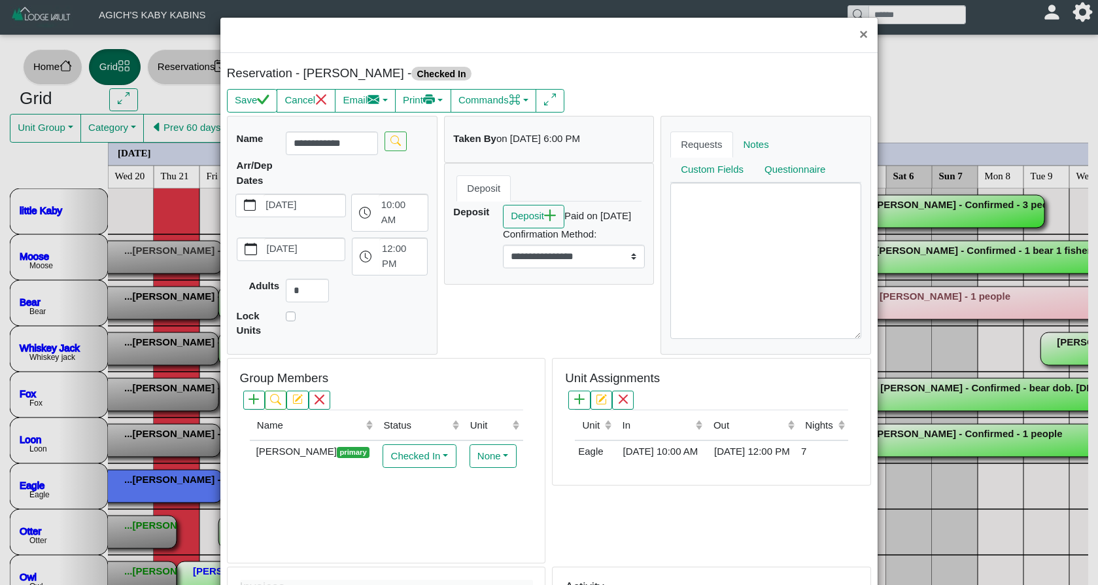
scroll to position [0, 0]
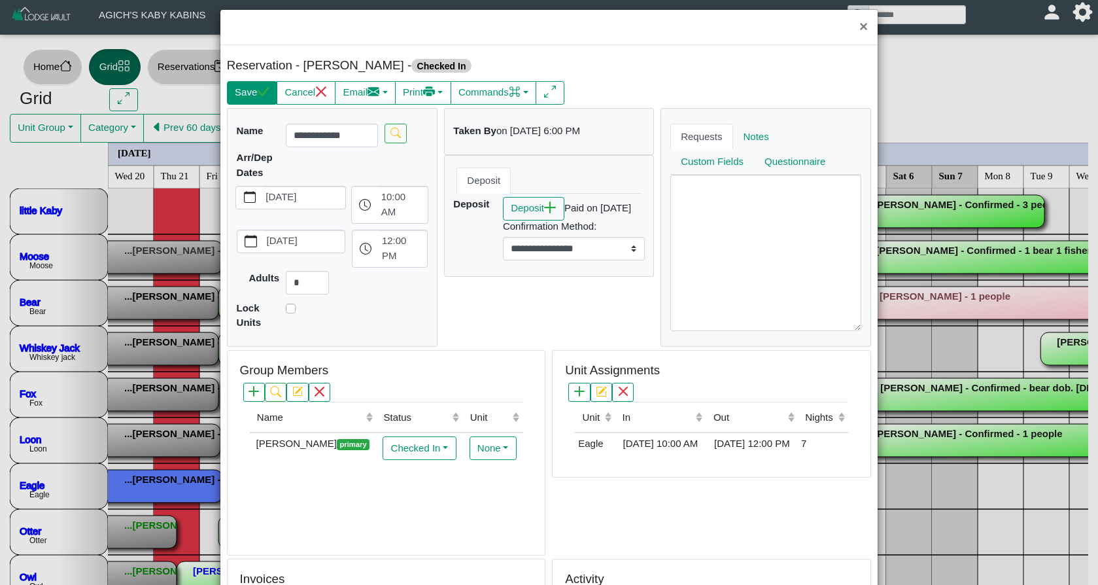
click at [267, 98] on icon "check" at bounding box center [263, 92] width 12 height 12
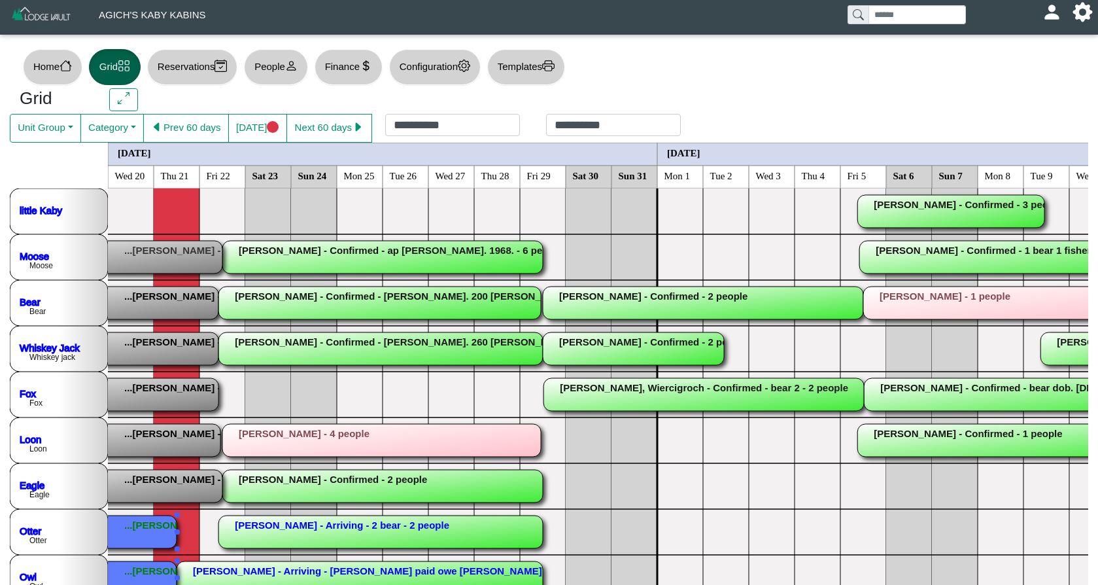
click at [158, 531] on rect at bounding box center [37, 531] width 279 height 33
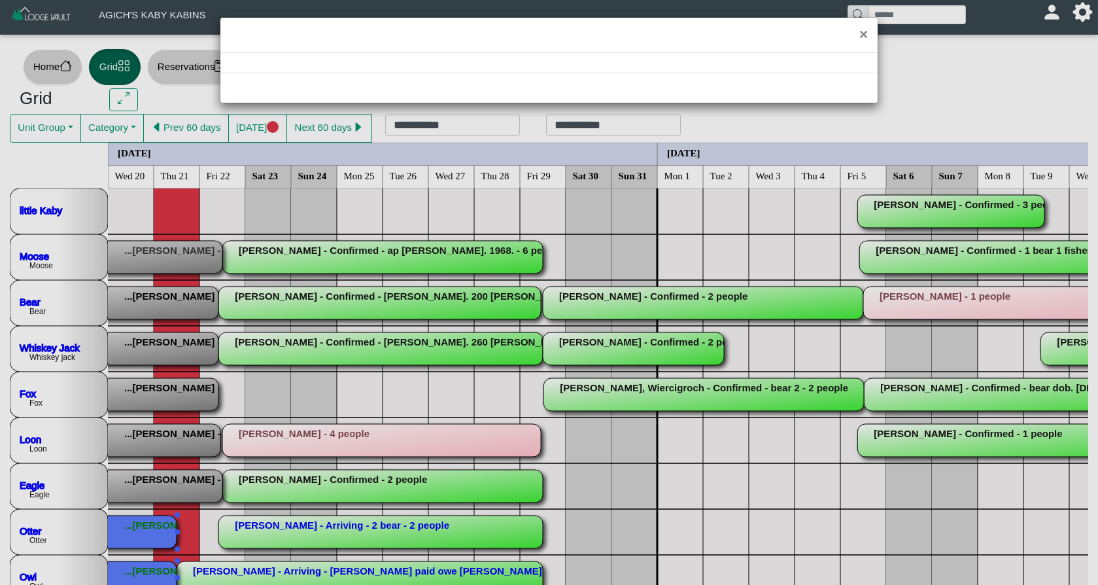
select select "*"
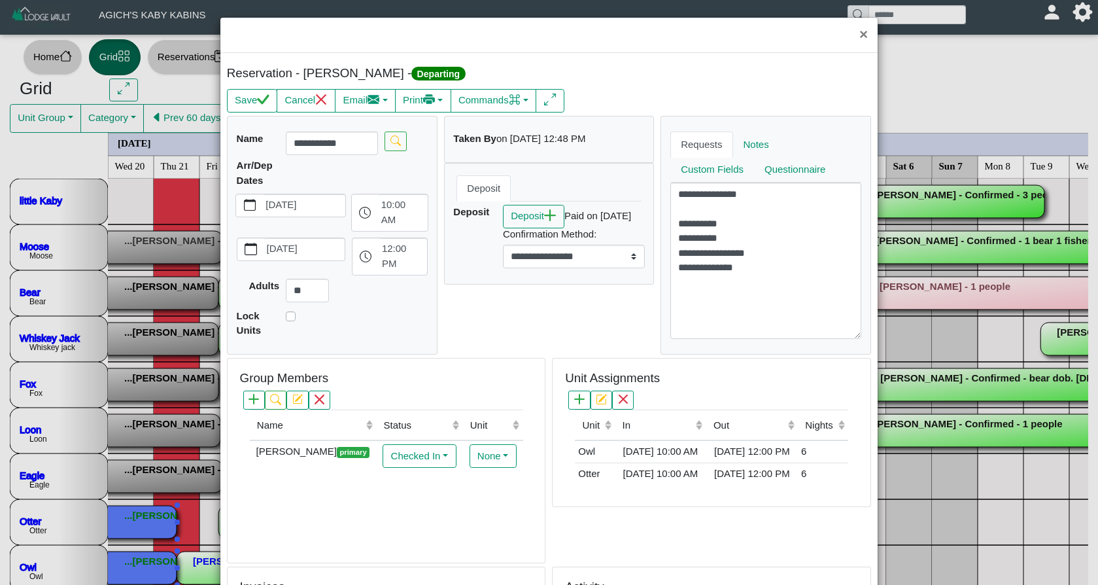
scroll to position [10, 0]
click at [503, 101] on button "Commands" at bounding box center [493, 101] width 86 height 24
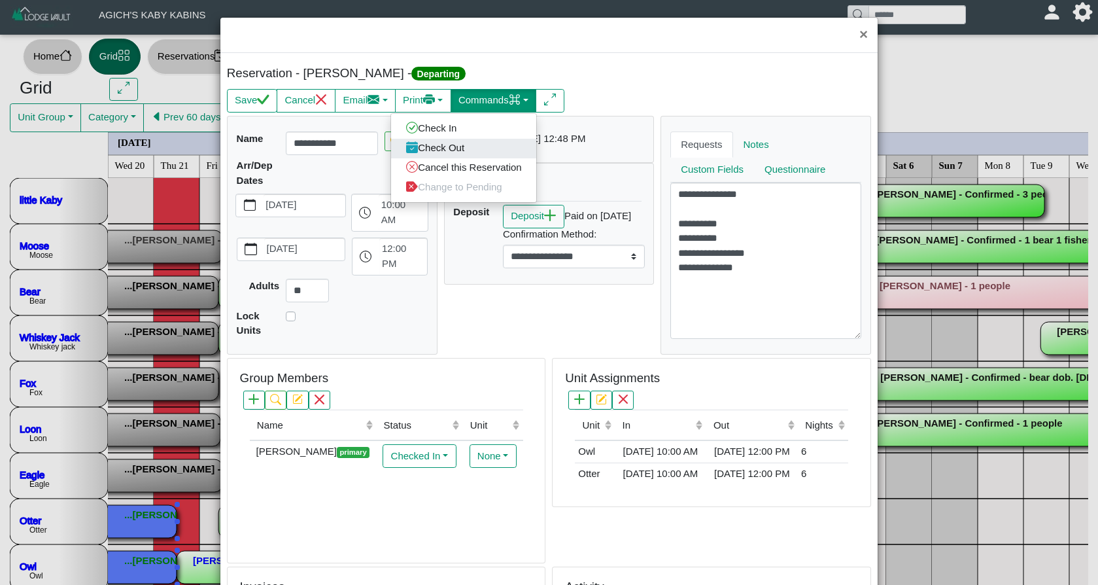
click at [483, 144] on link "Check Out" at bounding box center [463, 148] width 145 height 20
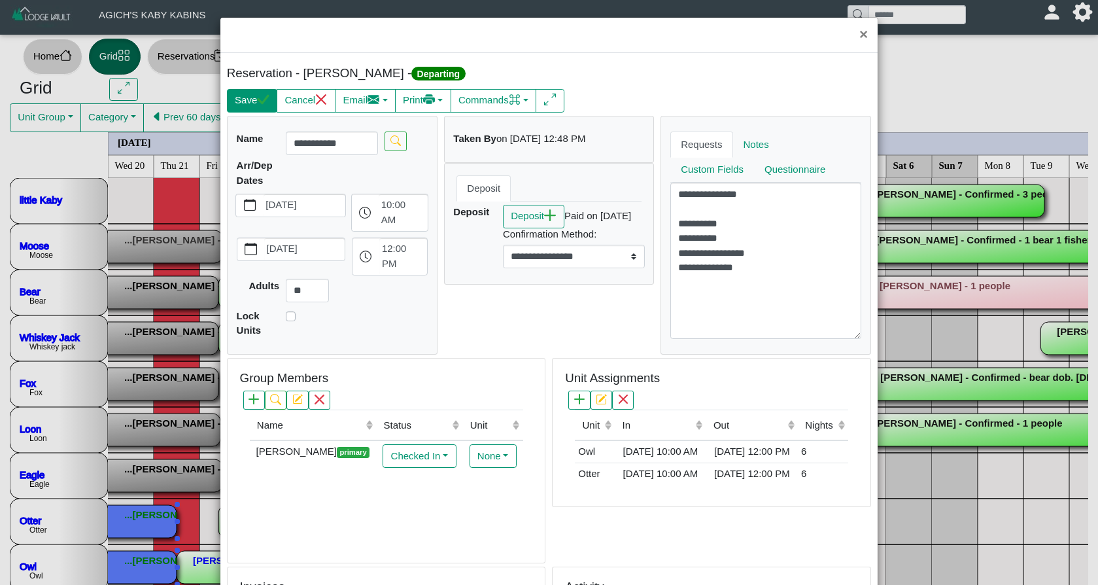
click at [244, 99] on button "Save" at bounding box center [252, 101] width 50 height 24
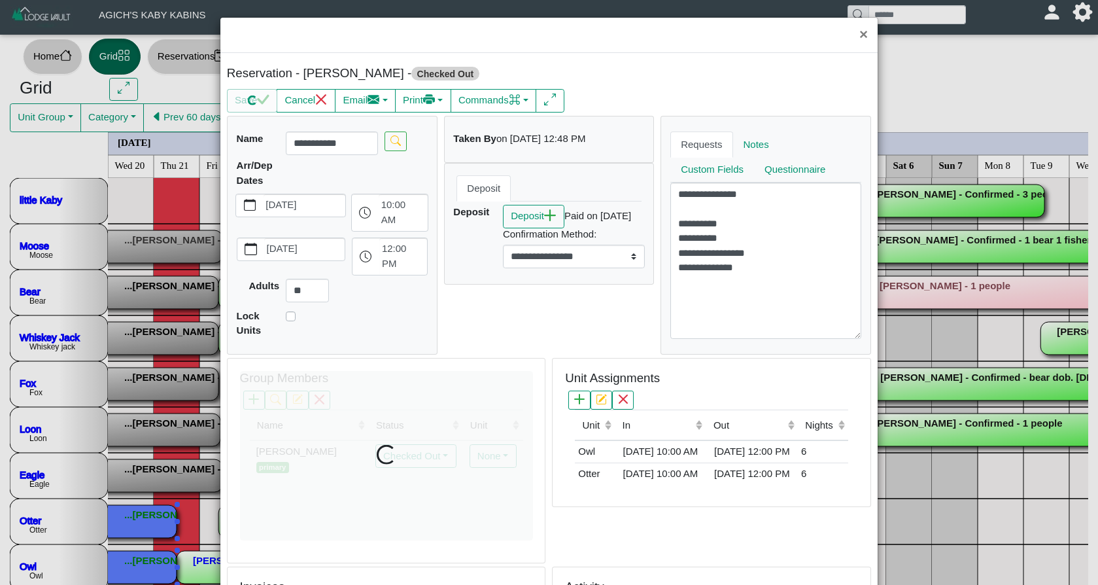
select select "*"
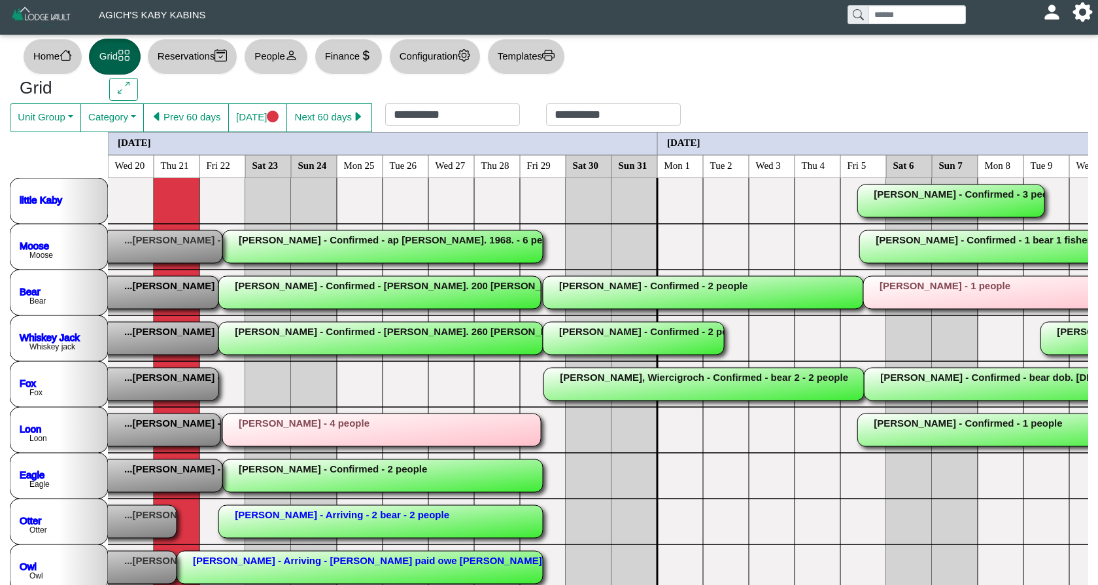
click at [299, 527] on rect at bounding box center [380, 521] width 324 height 33
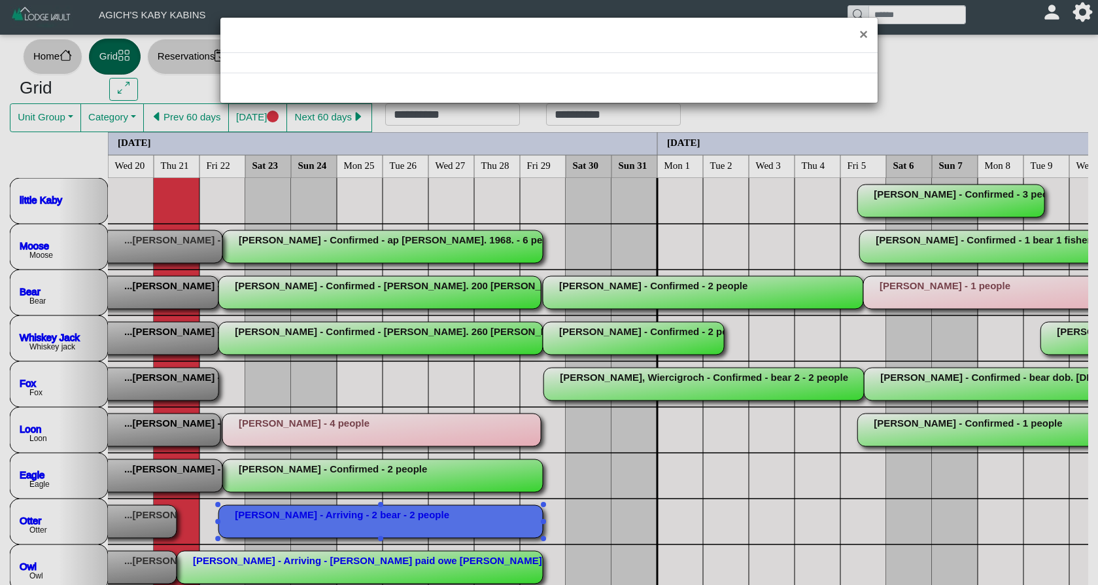
select select "*"
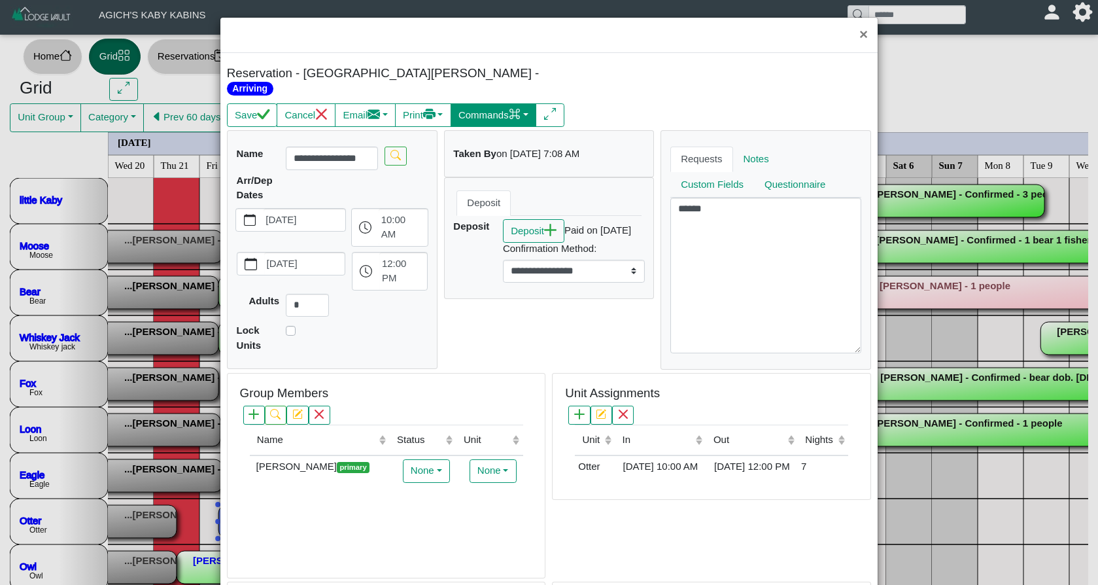
click at [499, 103] on button "Commands" at bounding box center [493, 115] width 86 height 24
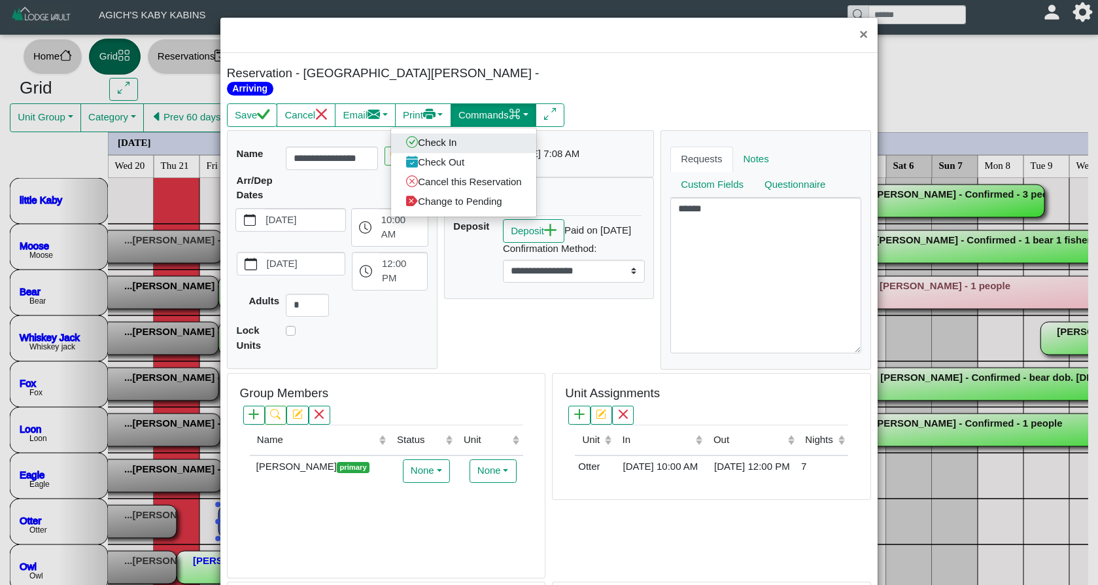
click at [470, 133] on link "Check In" at bounding box center [463, 143] width 145 height 20
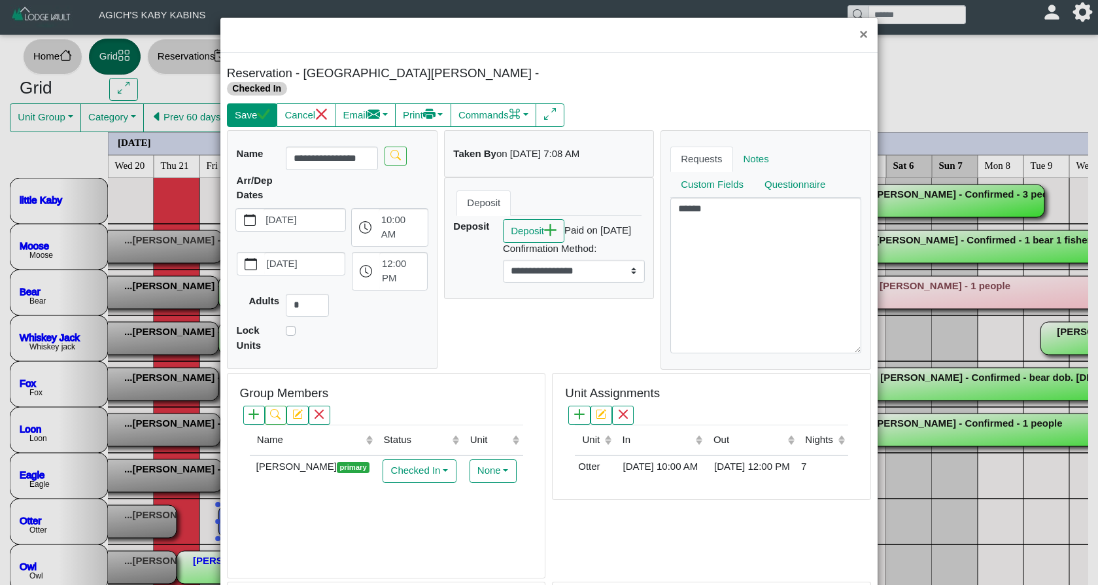
click at [258, 103] on button "Save" at bounding box center [252, 115] width 50 height 24
select select "*"
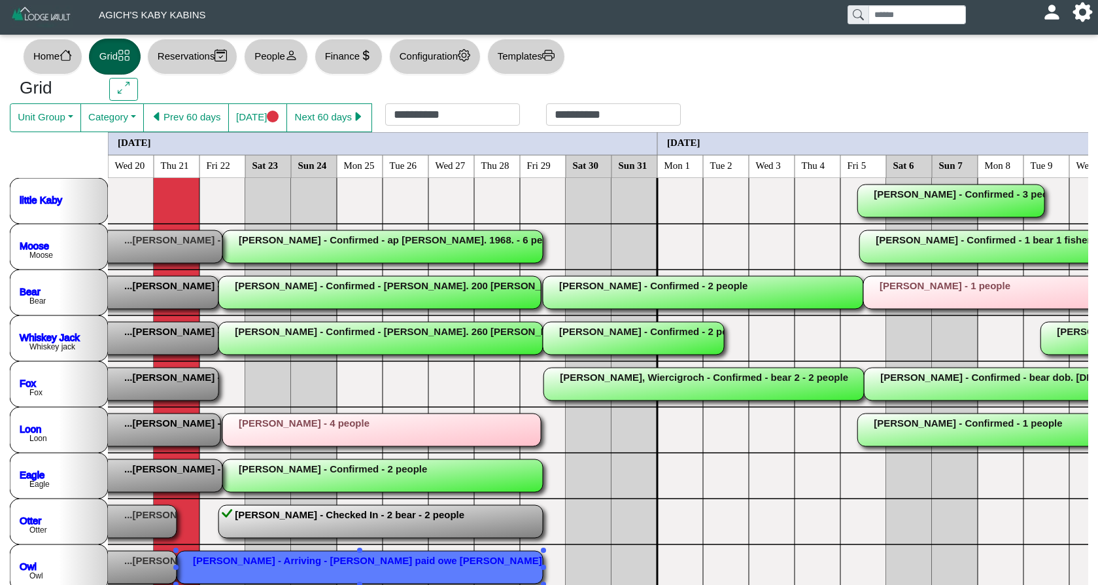
click at [269, 564] on rect at bounding box center [360, 567] width 366 height 33
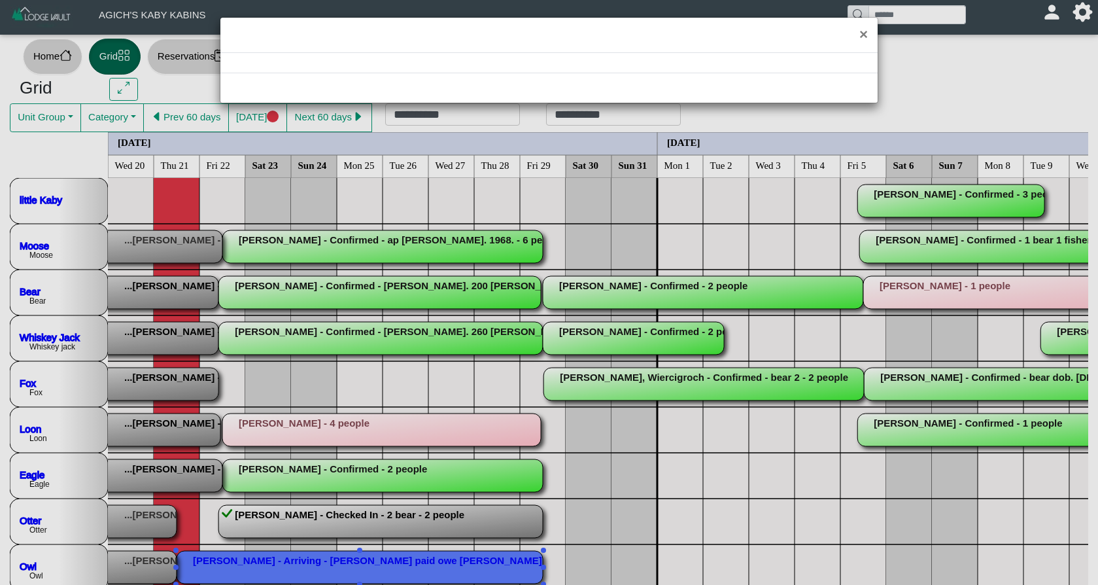
select select "*"
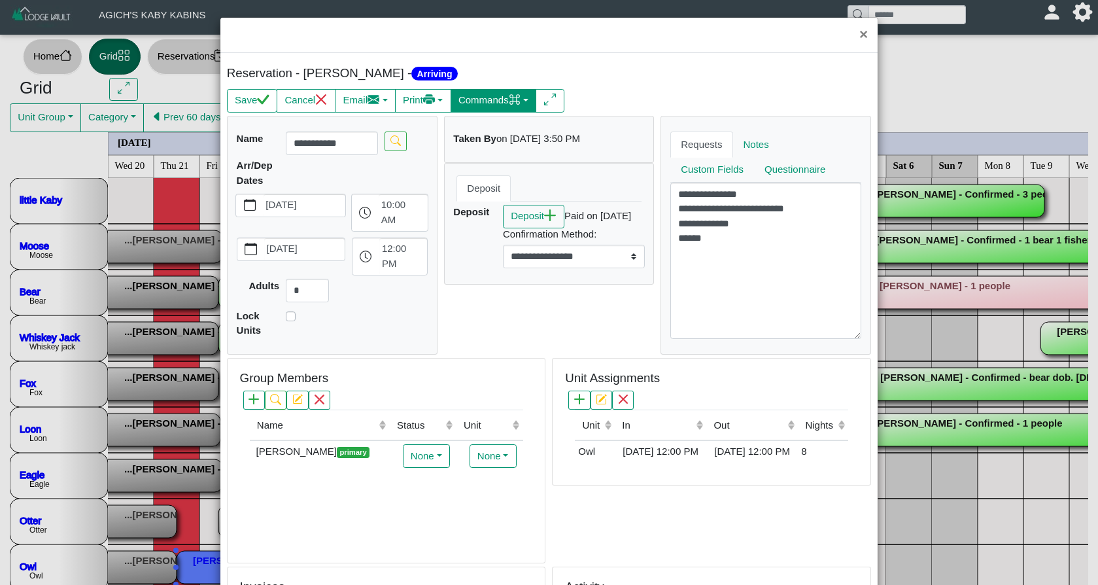
click at [494, 94] on button "Commands" at bounding box center [493, 101] width 86 height 24
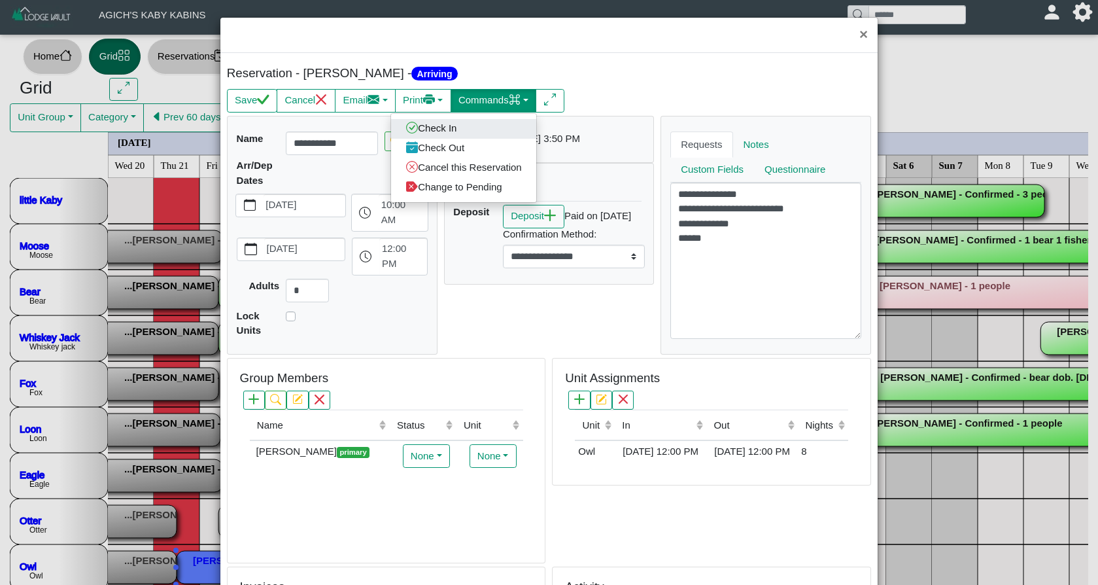
click at [479, 127] on link "Check In" at bounding box center [463, 128] width 145 height 20
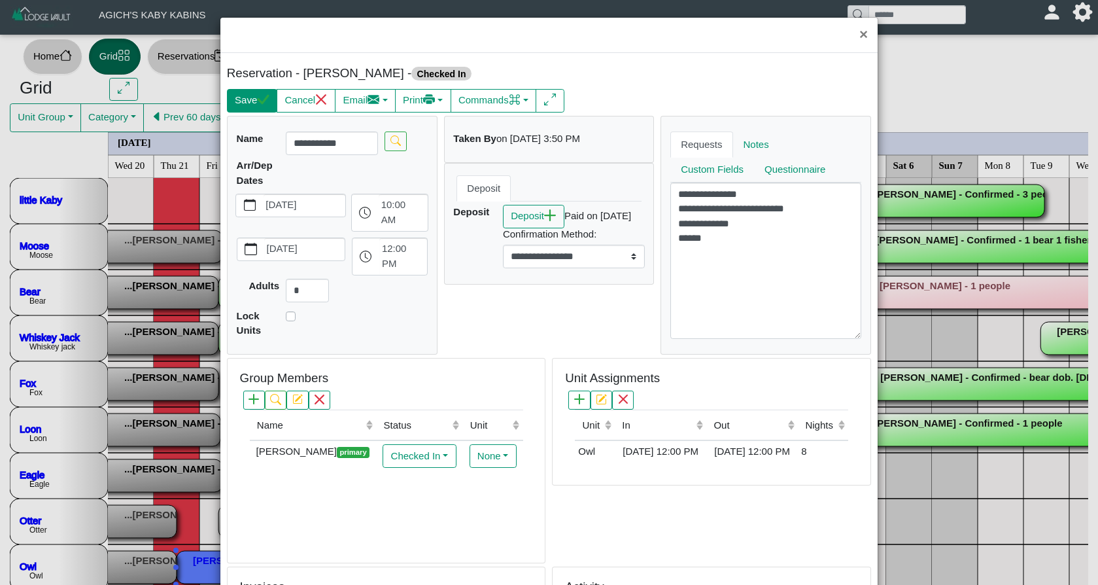
click at [246, 99] on button "Save" at bounding box center [252, 101] width 50 height 24
select select "*"
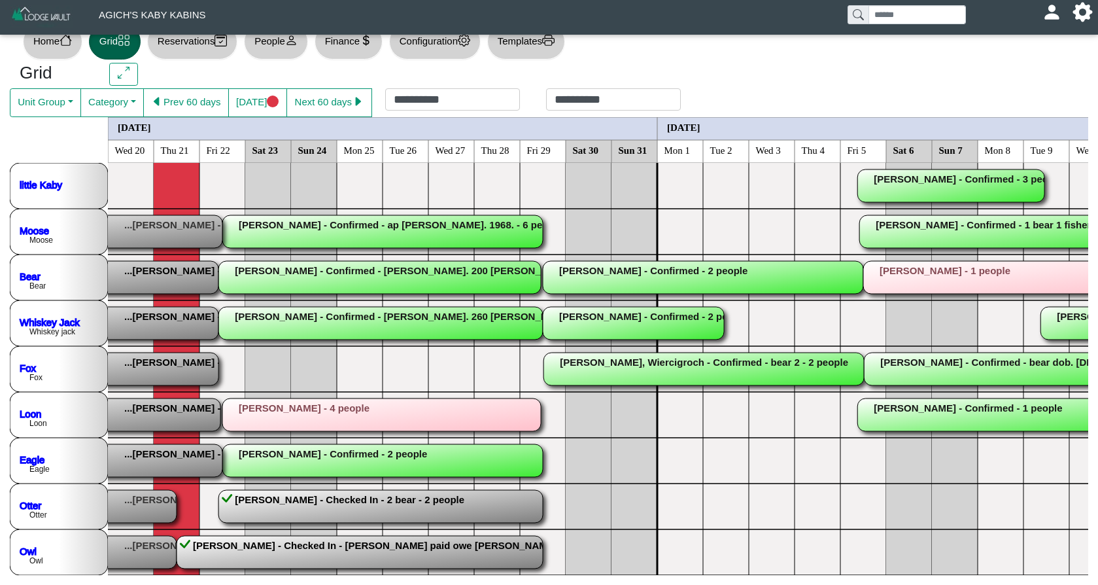
scroll to position [25, 0]
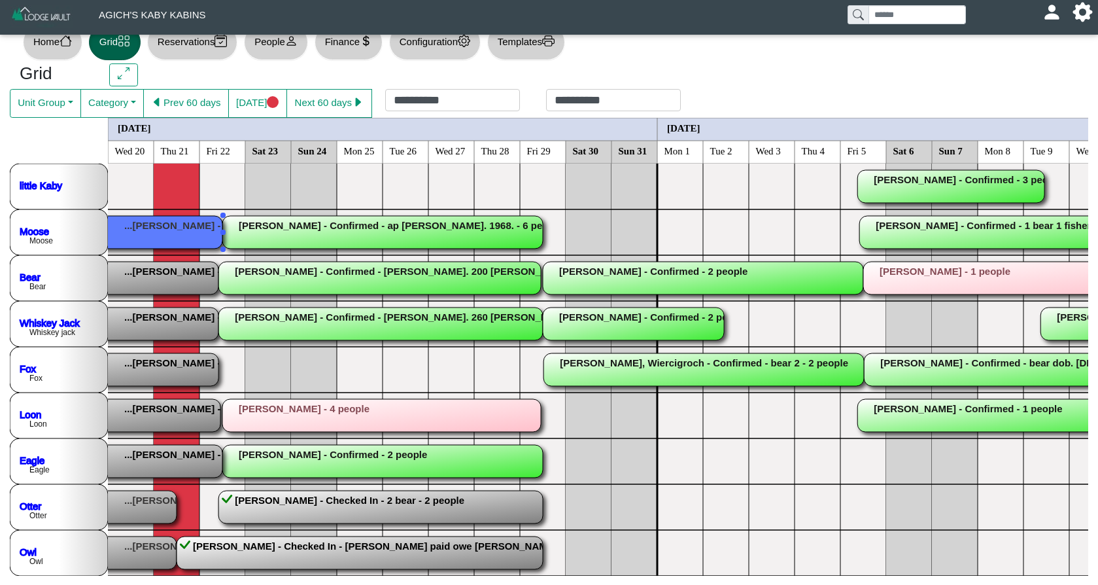
click at [214, 229] on rect at bounding box center [62, 232] width 320 height 33
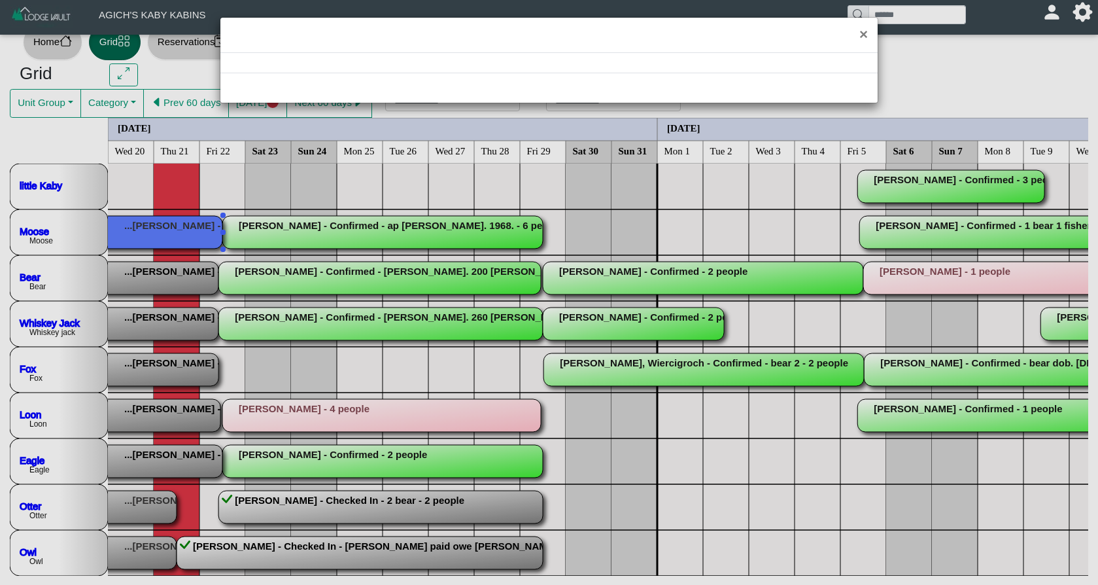
click at [214, 229] on div "×" at bounding box center [549, 292] width 1098 height 585
select select "*"
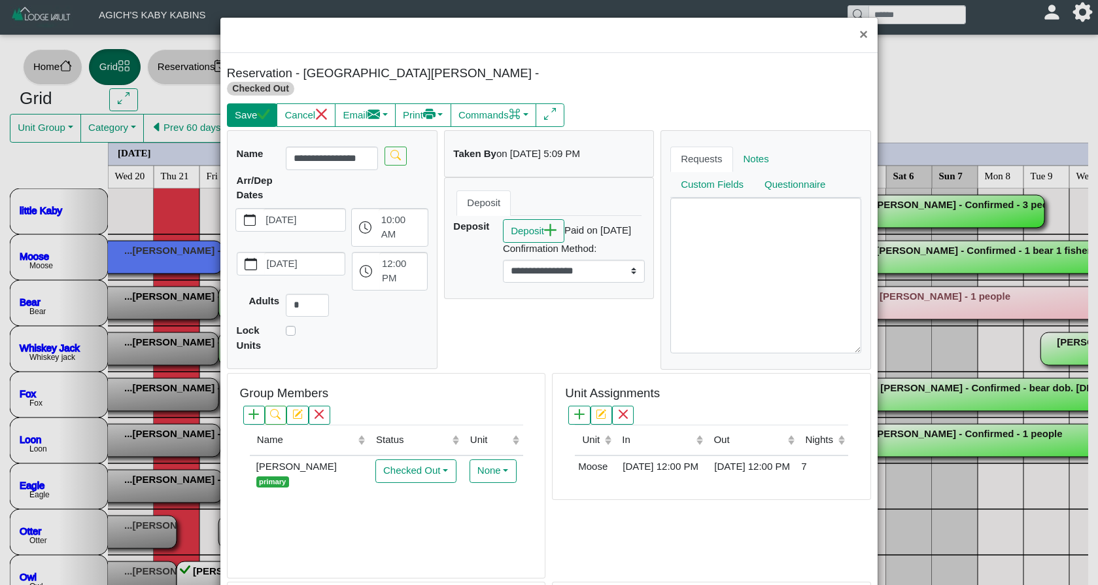
scroll to position [0, 0]
click at [260, 107] on button "Save" at bounding box center [252, 115] width 50 height 24
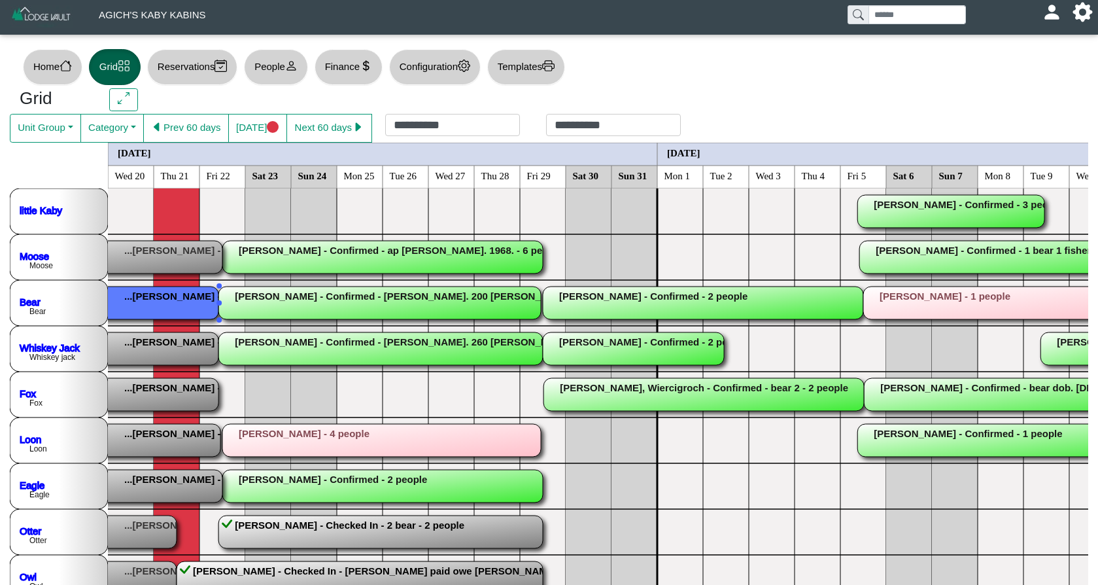
click at [181, 310] on rect at bounding box center [58, 302] width 320 height 33
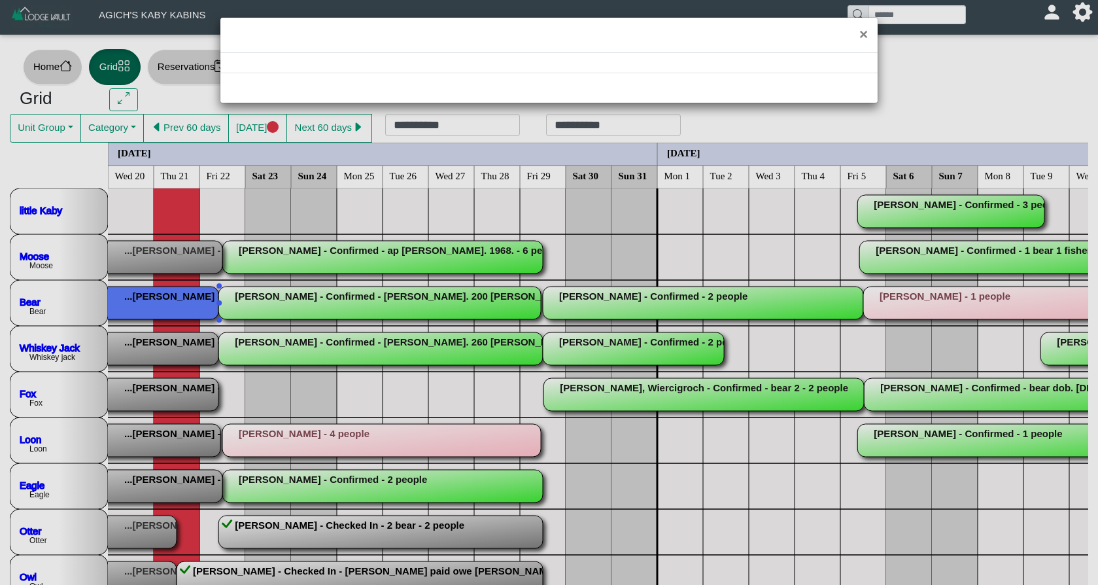
click at [181, 310] on div "×" at bounding box center [549, 292] width 1098 height 585
select select "*"
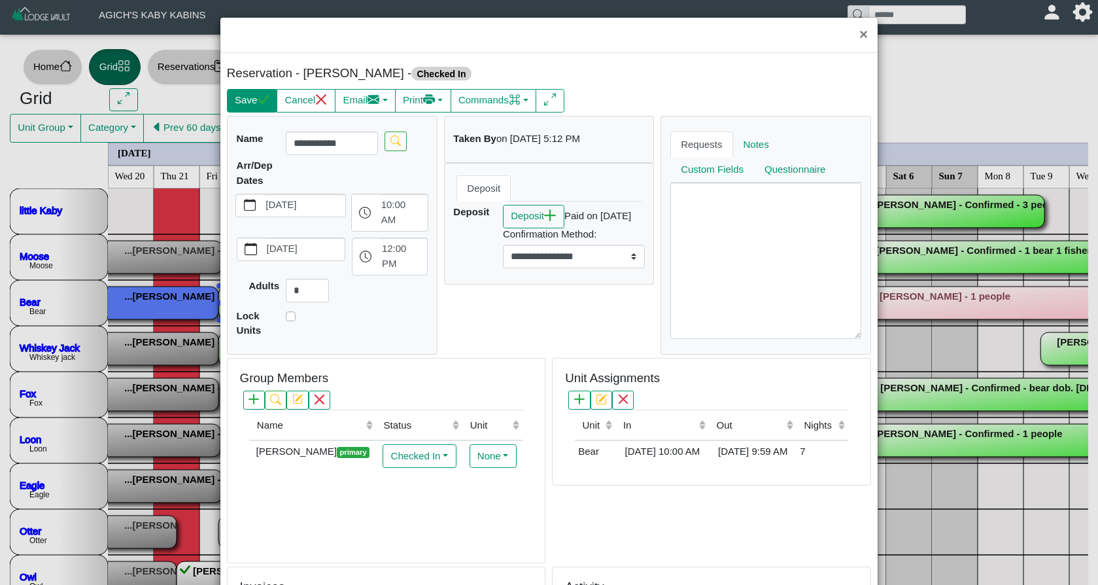
click at [244, 98] on button "Save" at bounding box center [252, 101] width 50 height 24
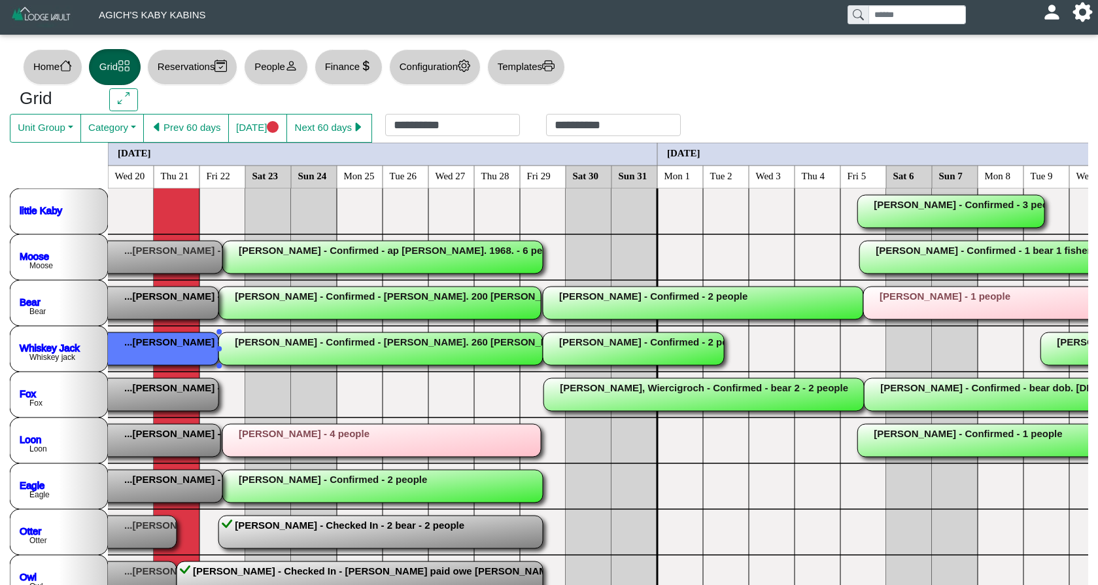
click at [201, 345] on rect at bounding box center [58, 348] width 320 height 33
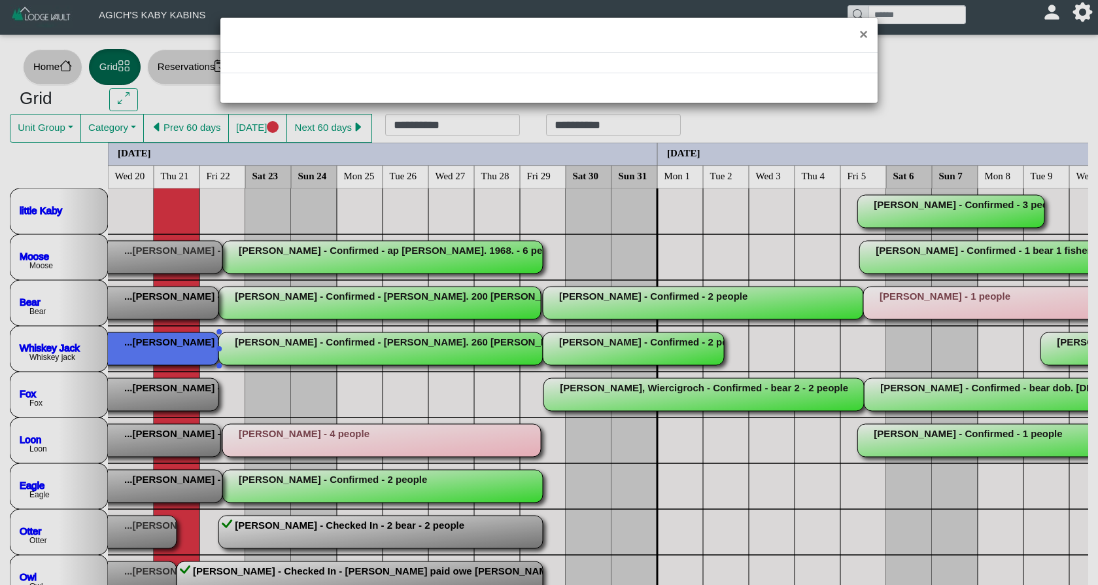
select select "*"
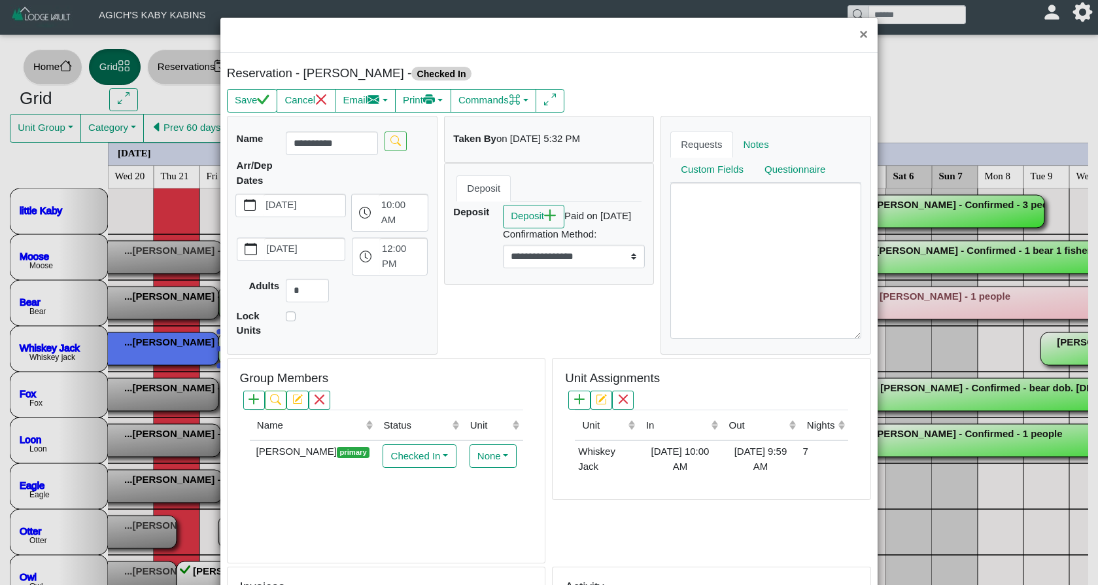
scroll to position [-1, 0]
click at [251, 98] on button "Save" at bounding box center [252, 101] width 50 height 24
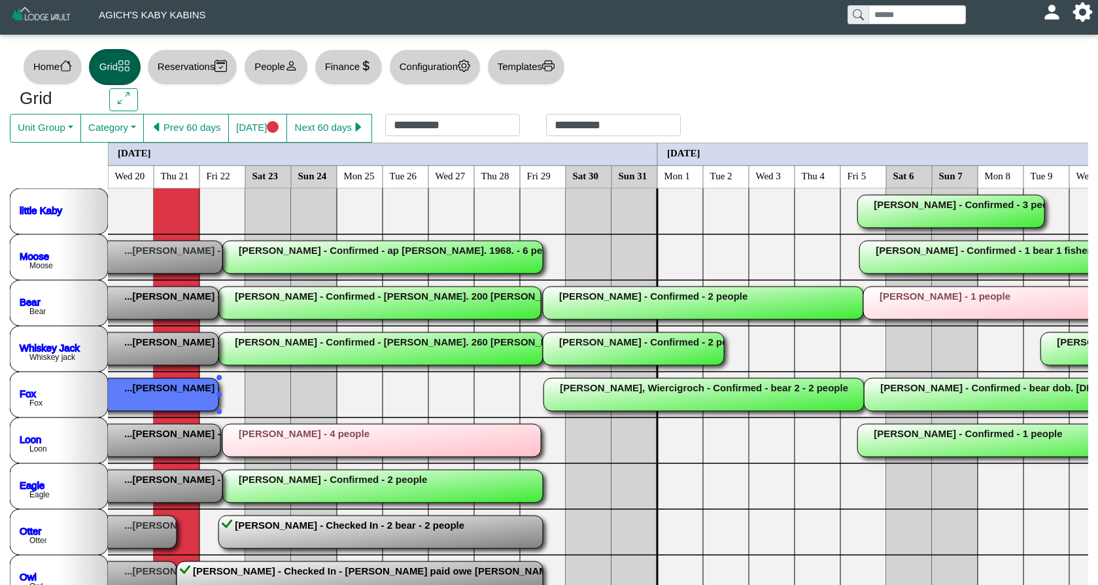
click at [193, 398] on rect at bounding box center [58, 394] width 320 height 33
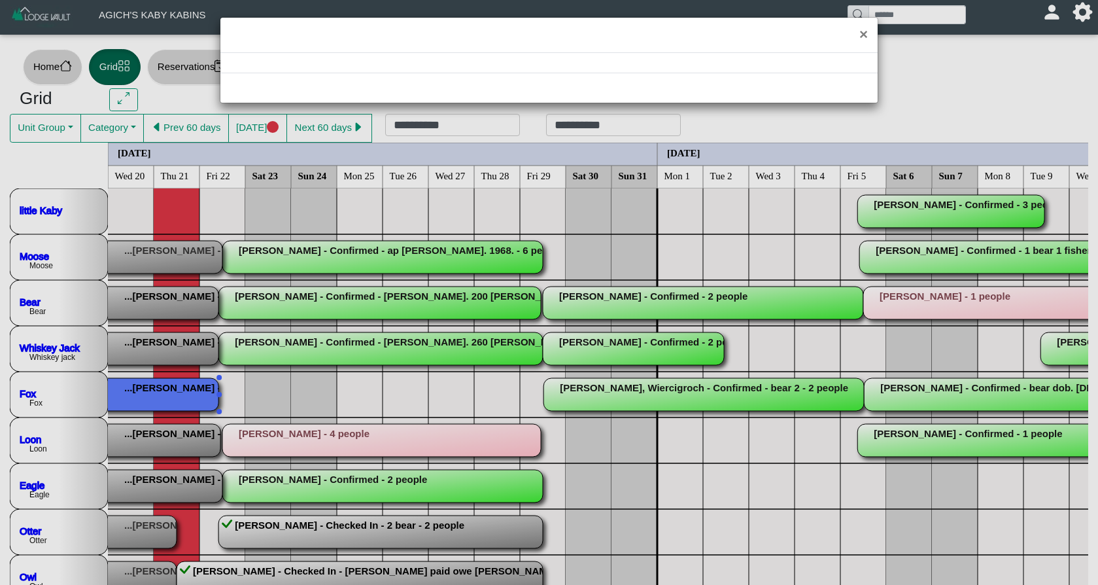
select select "*"
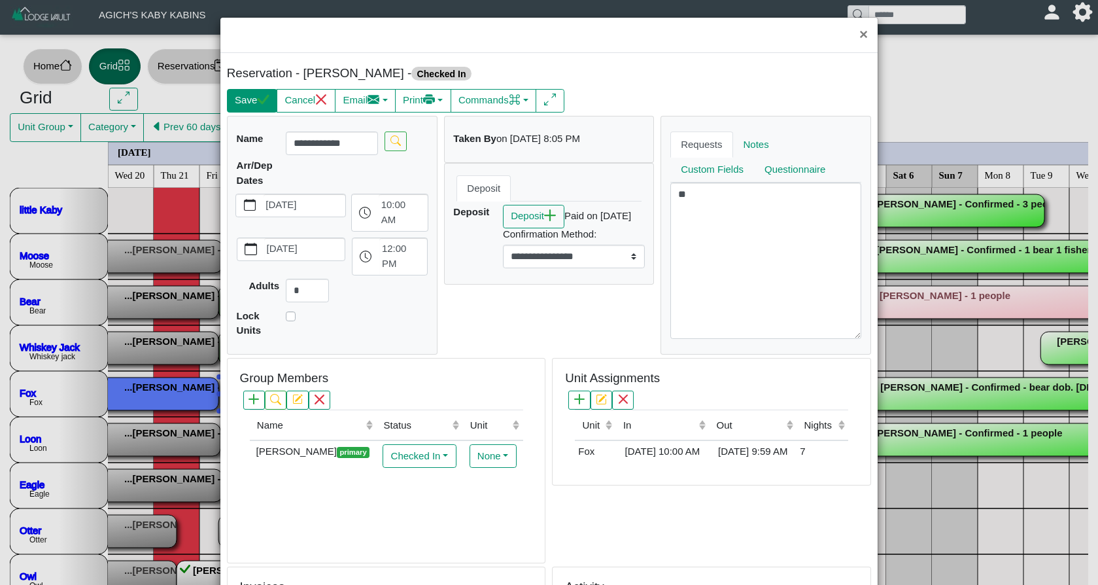
click at [264, 107] on button "Save" at bounding box center [252, 101] width 50 height 24
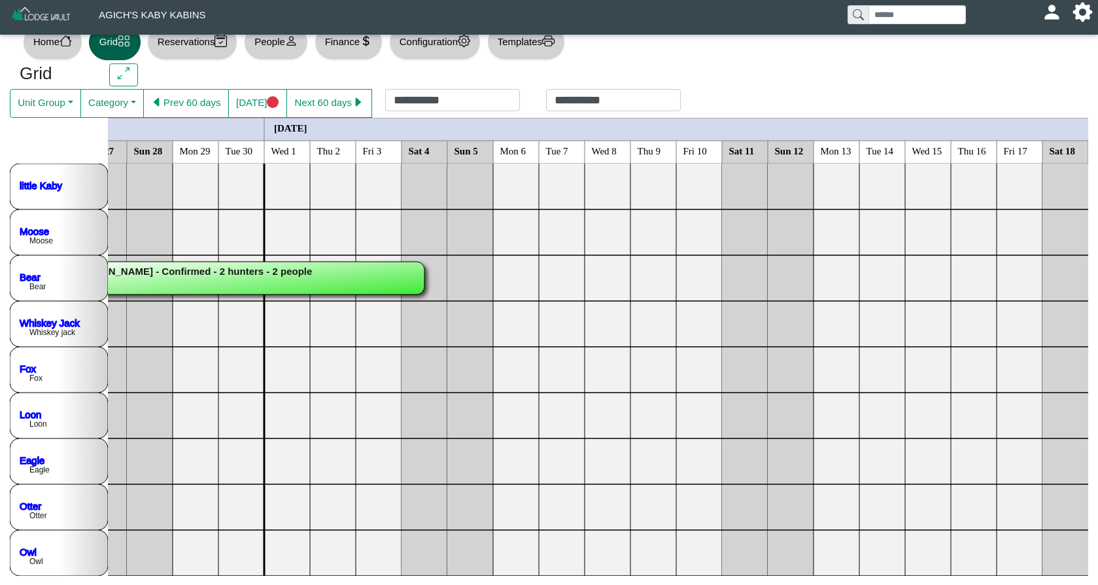
scroll to position [25, 1]
click at [347, 106] on button "Next 60 days" at bounding box center [329, 103] width 86 height 29
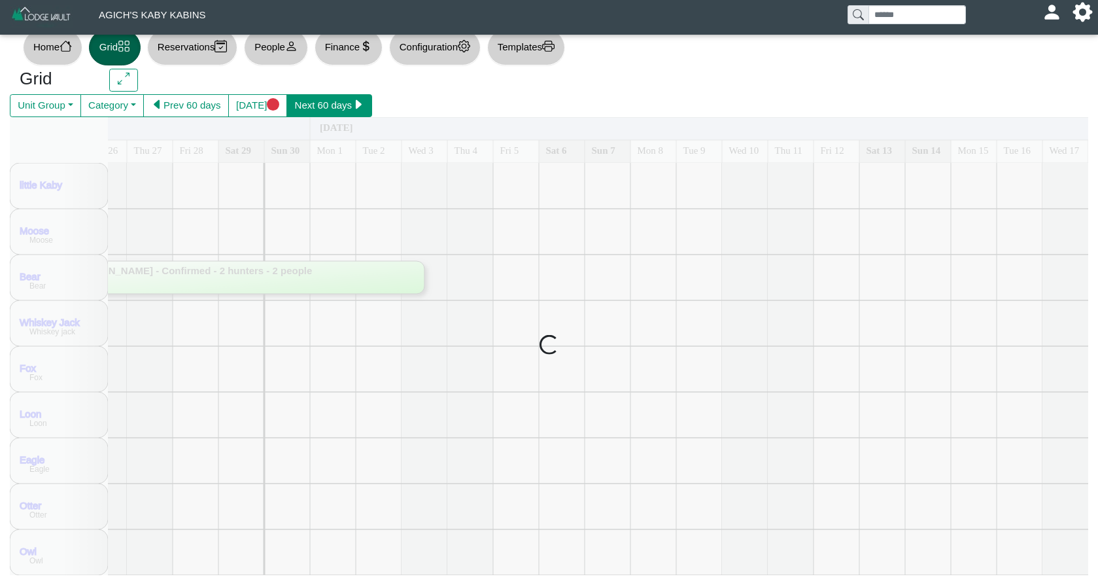
scroll to position [19, 0]
click at [347, 106] on button "Next 60 days" at bounding box center [329, 107] width 86 height 24
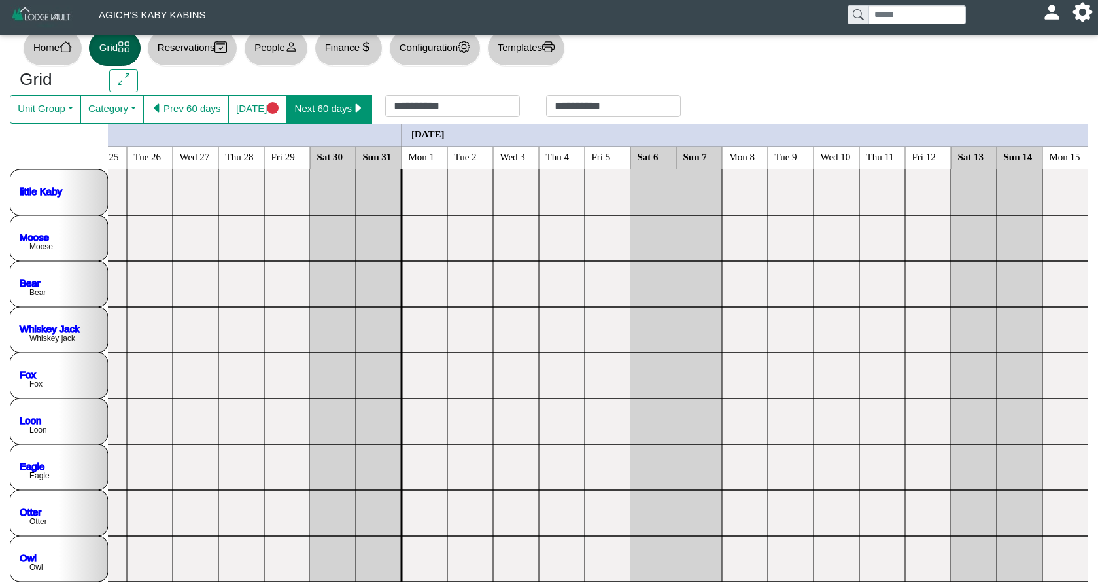
click at [347, 106] on button "Next 60 days" at bounding box center [329, 109] width 86 height 29
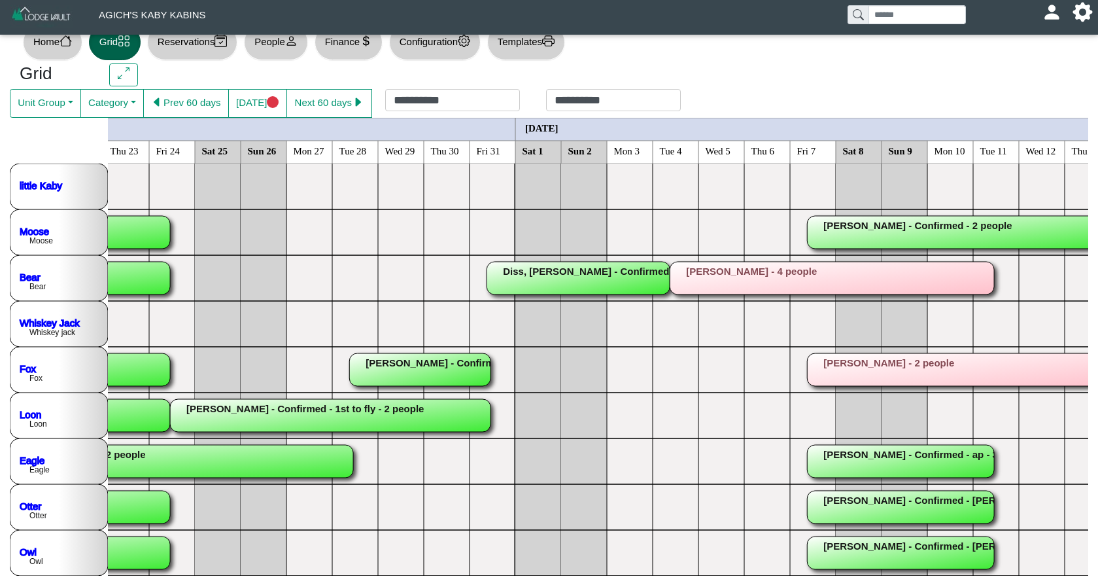
scroll to position [0, 1767]
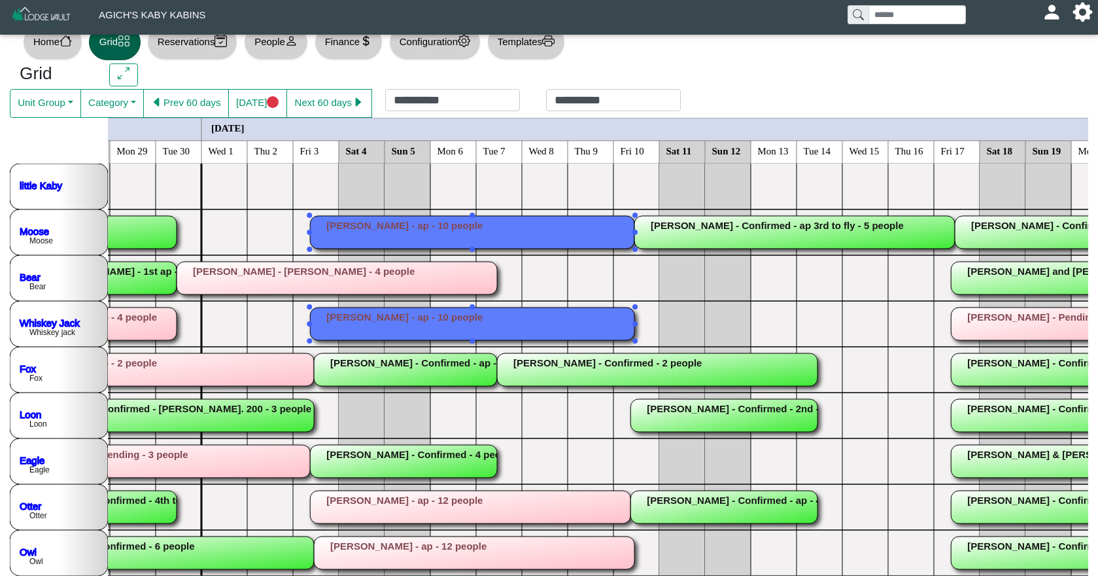
click at [365, 324] on rect at bounding box center [472, 323] width 324 height 33
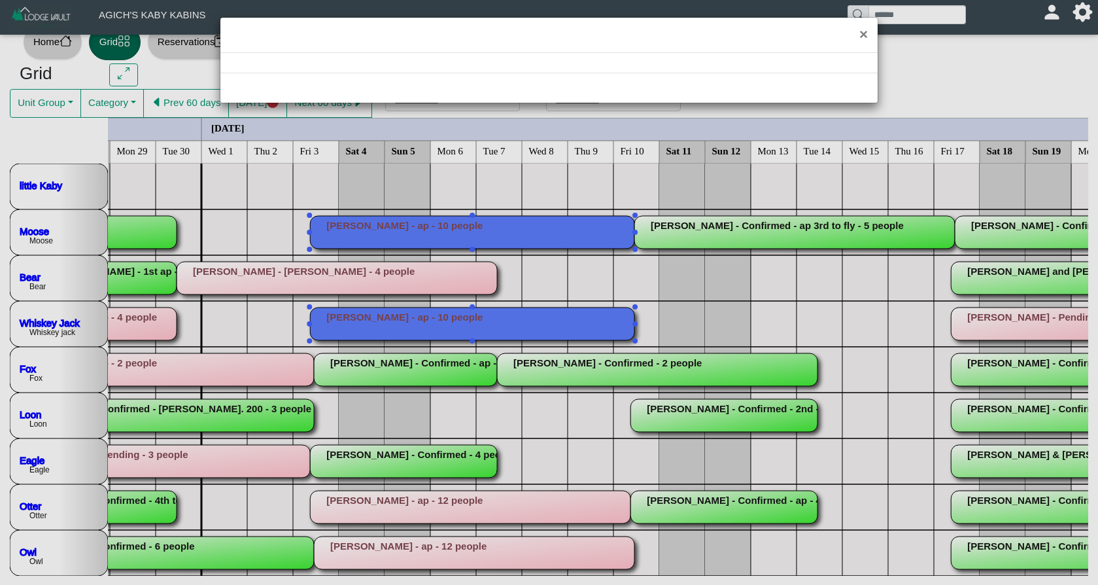
click at [366, 324] on div "×" at bounding box center [549, 292] width 1098 height 585
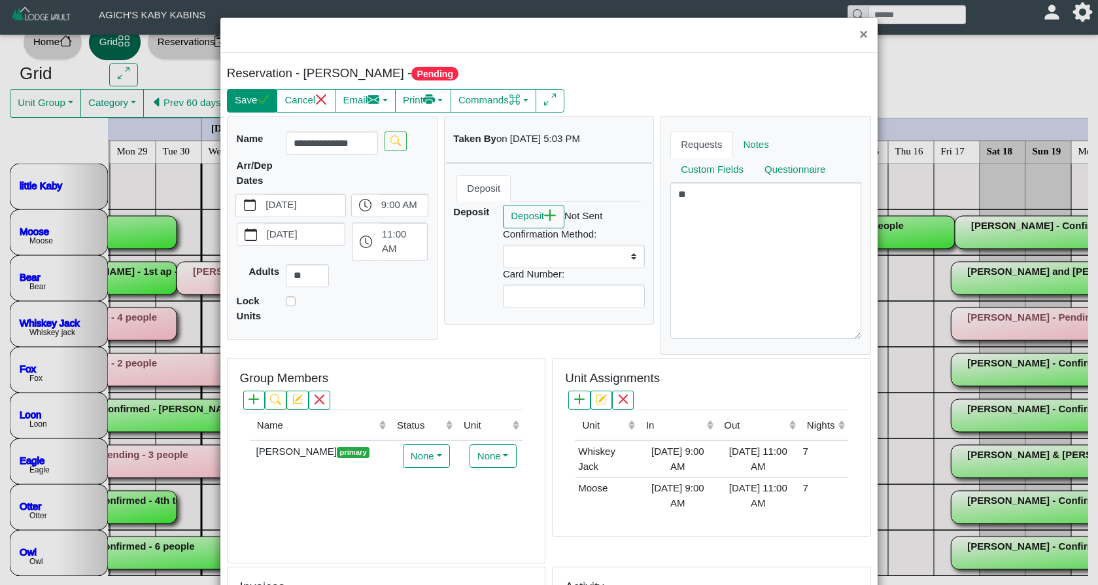
click at [248, 98] on button "Save" at bounding box center [252, 101] width 50 height 24
select select
